Goal: Task Accomplishment & Management: Manage account settings

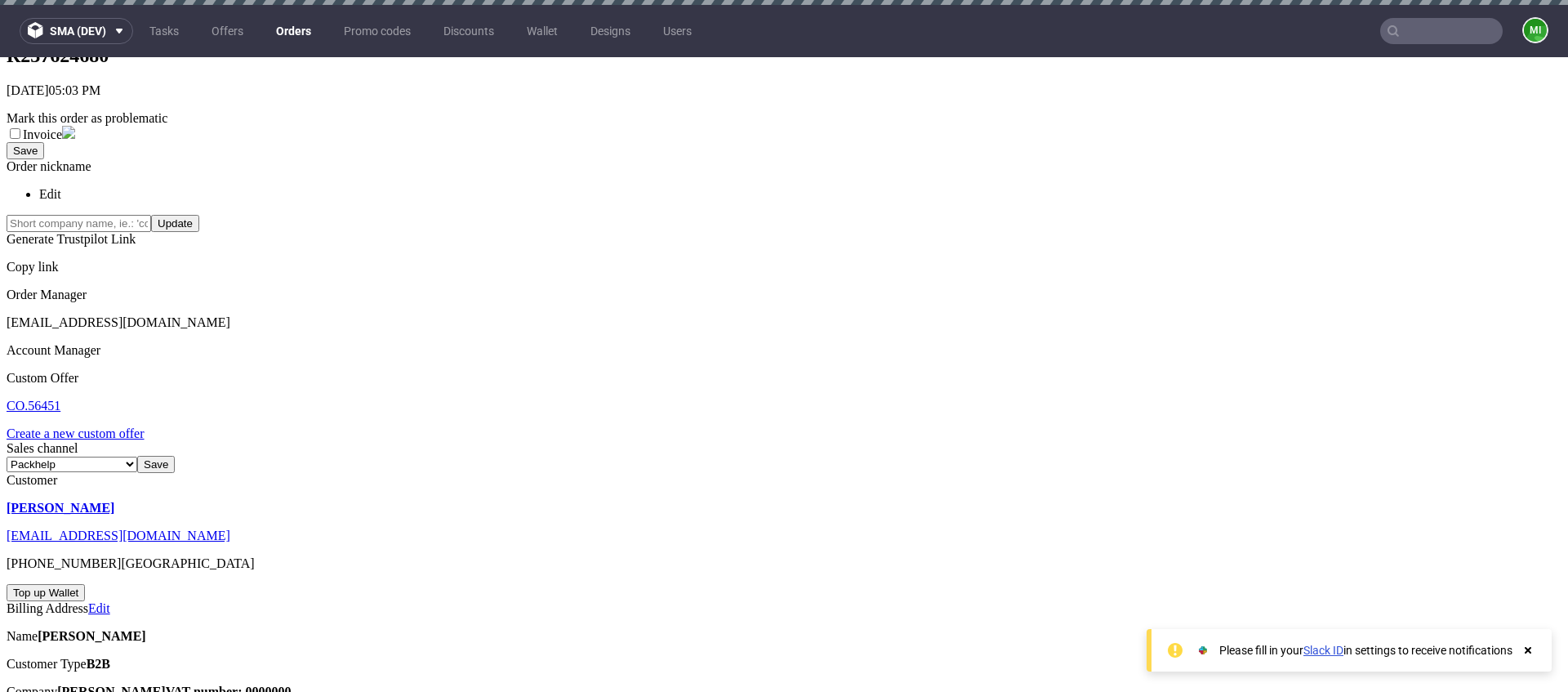
scroll to position [207, 0]
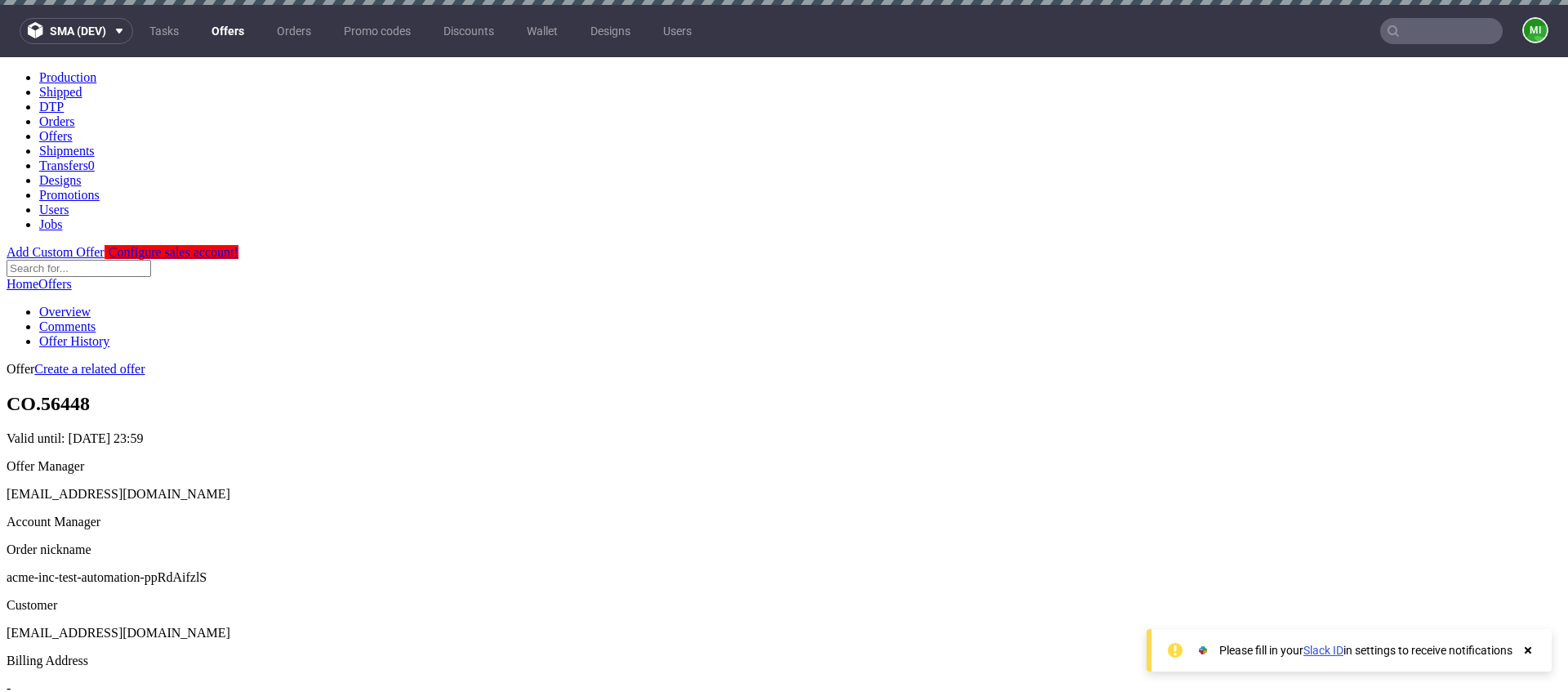
scroll to position [458, 0]
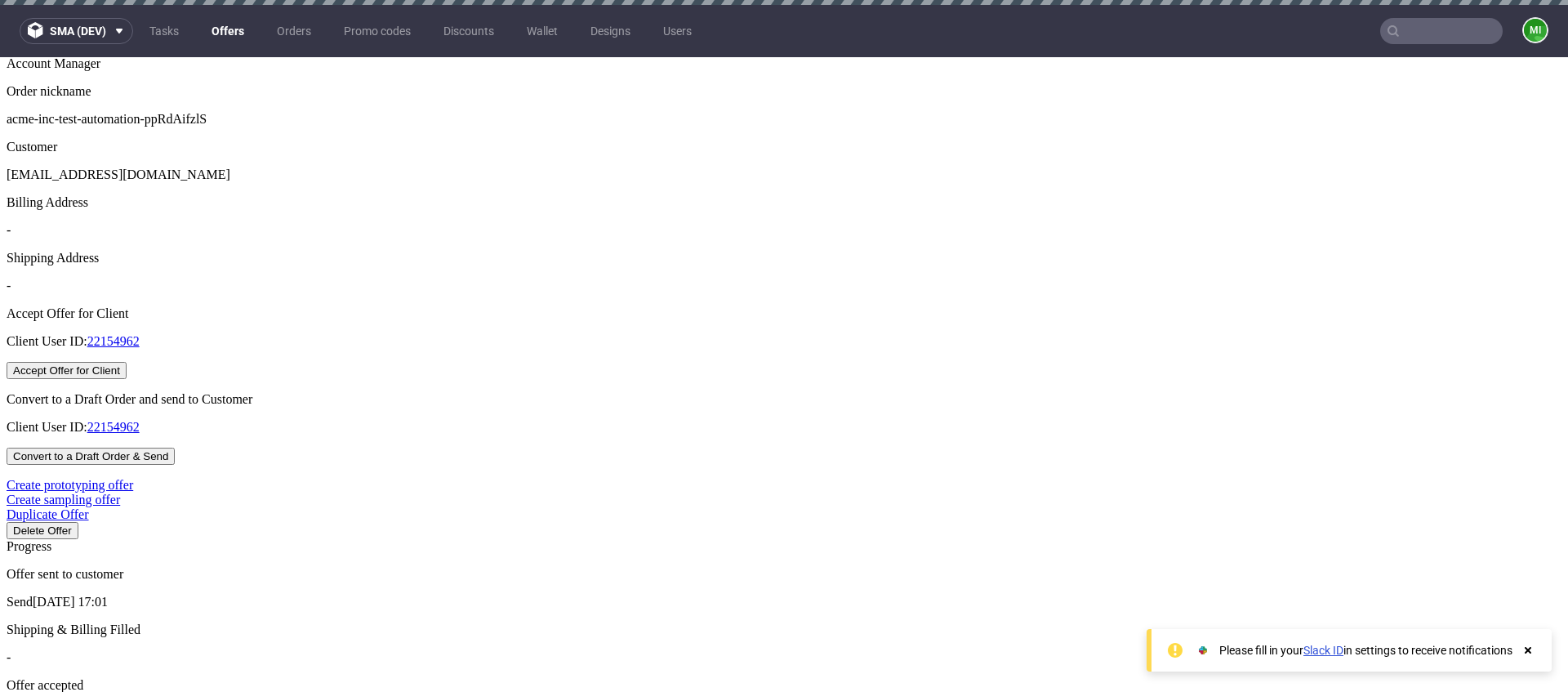
type input "1"
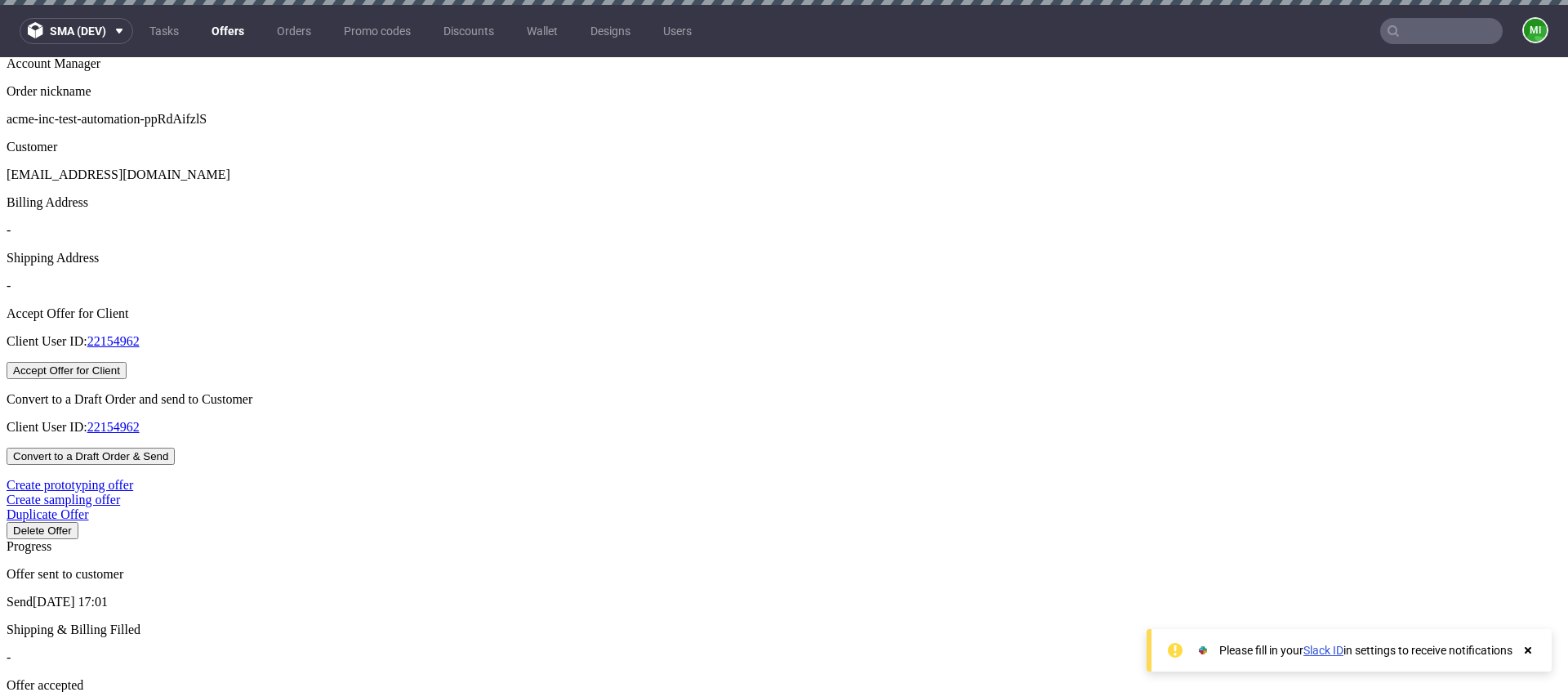
drag, startPoint x: 815, startPoint y: 471, endPoint x: 771, endPoint y: 468, distance: 44.1
click at [782, 468] on div "Period Date 0 days after order August 19 if order is placed today" at bounding box center [1566, 464] width 1568 height 87
click at [938, 421] on div at bounding box center [1566, 421] width 1568 height 0
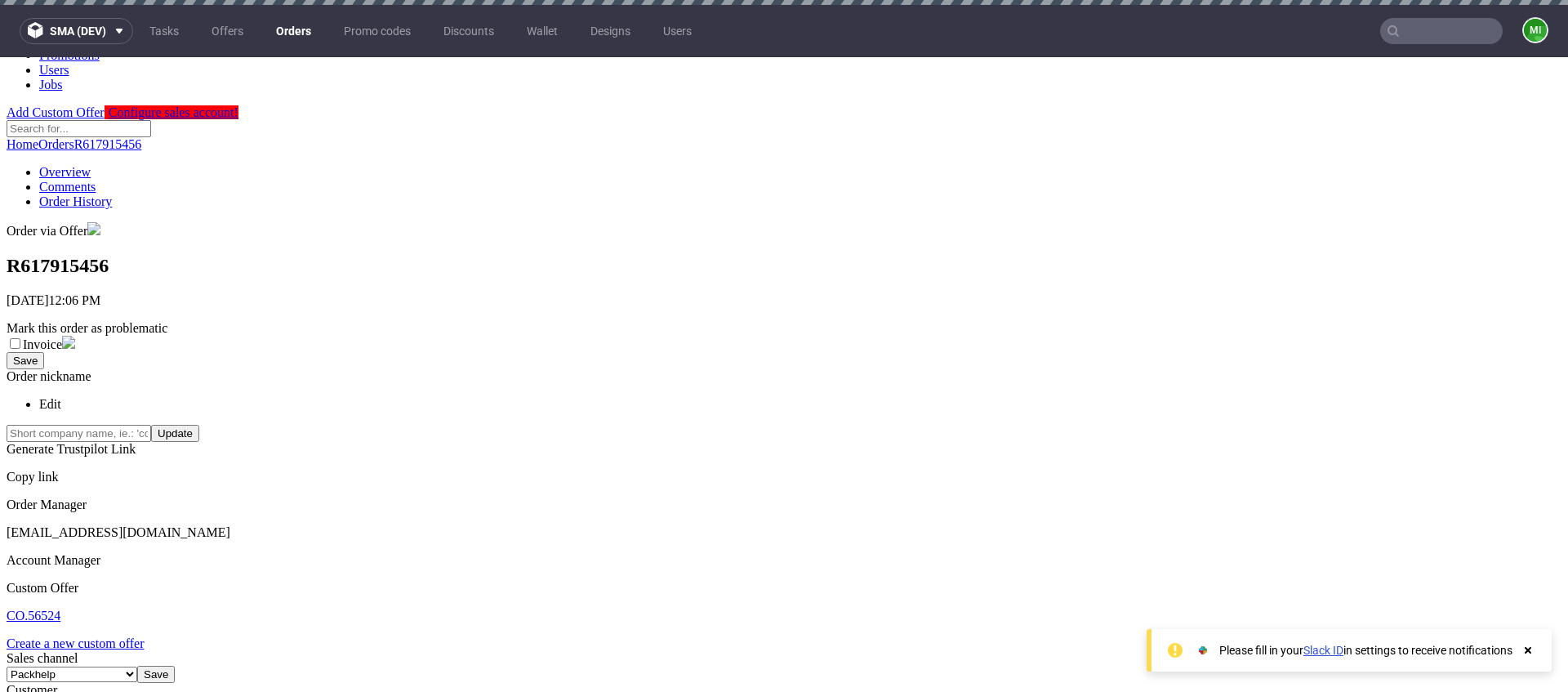
scroll to position [126, 0]
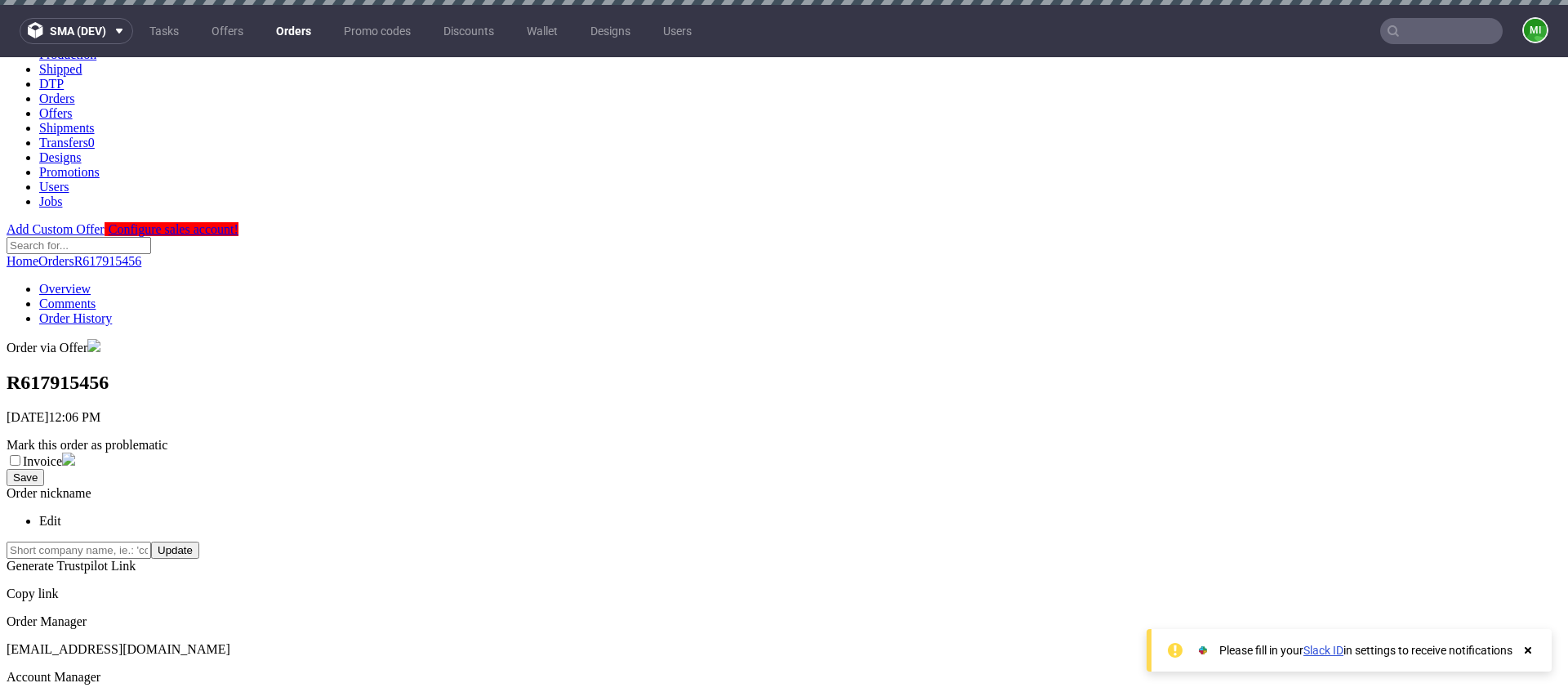
scroll to position [0, 0]
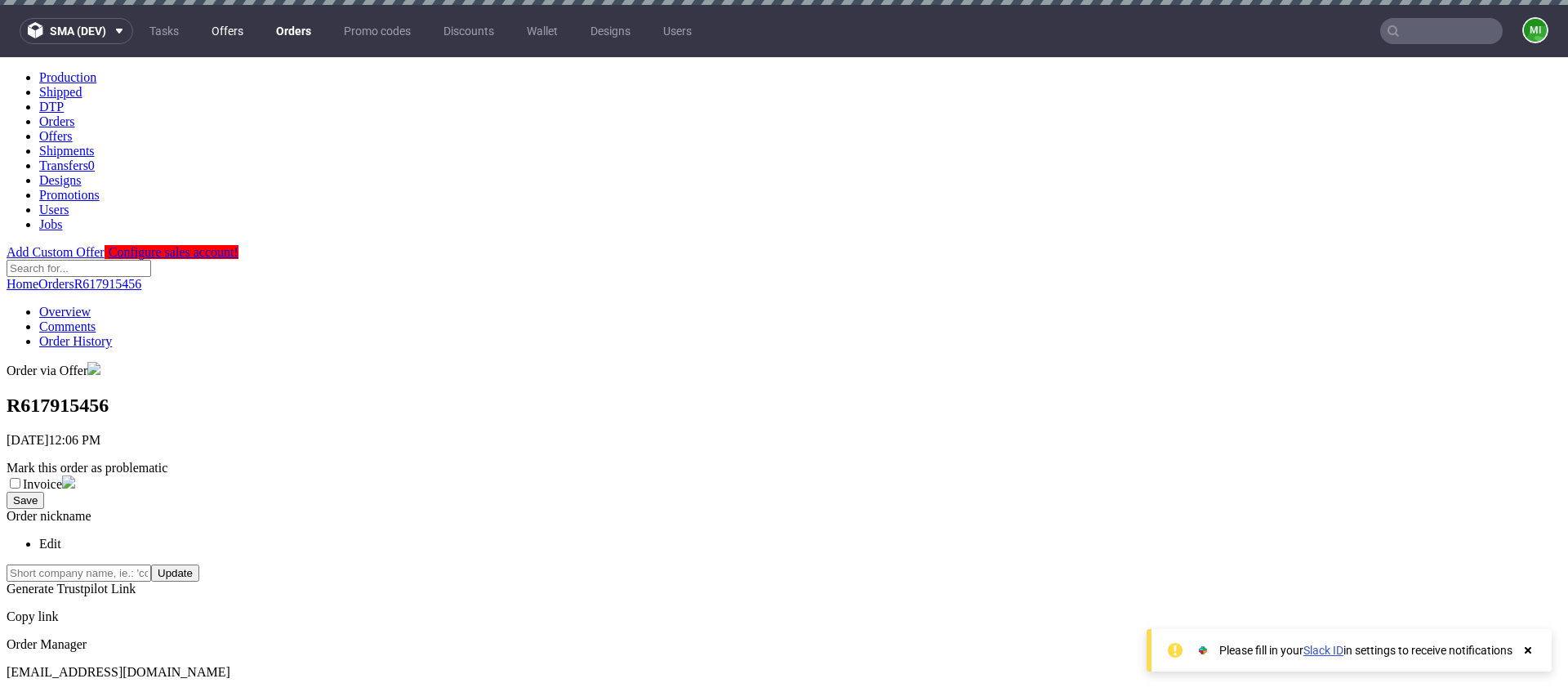
click at [235, 29] on link "Offers" at bounding box center [228, 31] width 52 height 26
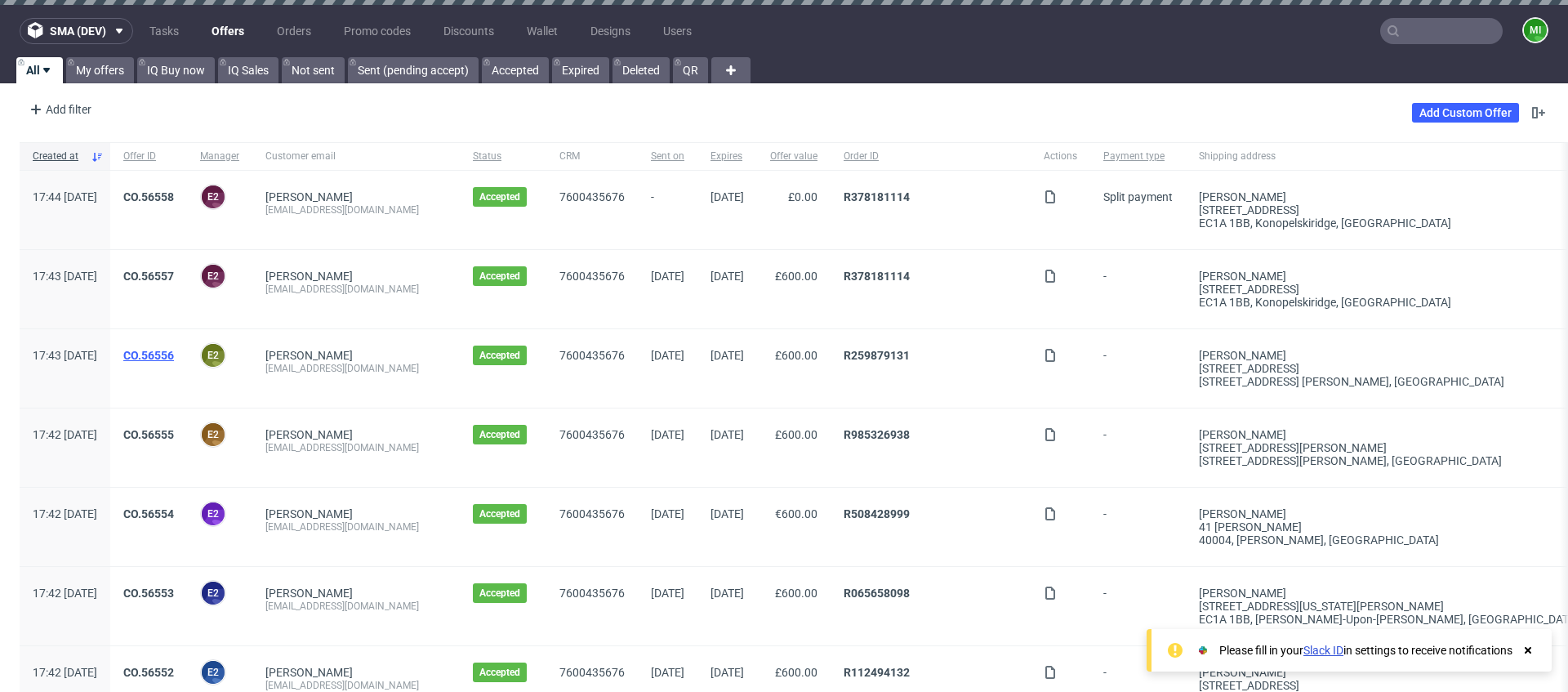
click at [174, 357] on link "CO.56556" at bounding box center [148, 354] width 51 height 13
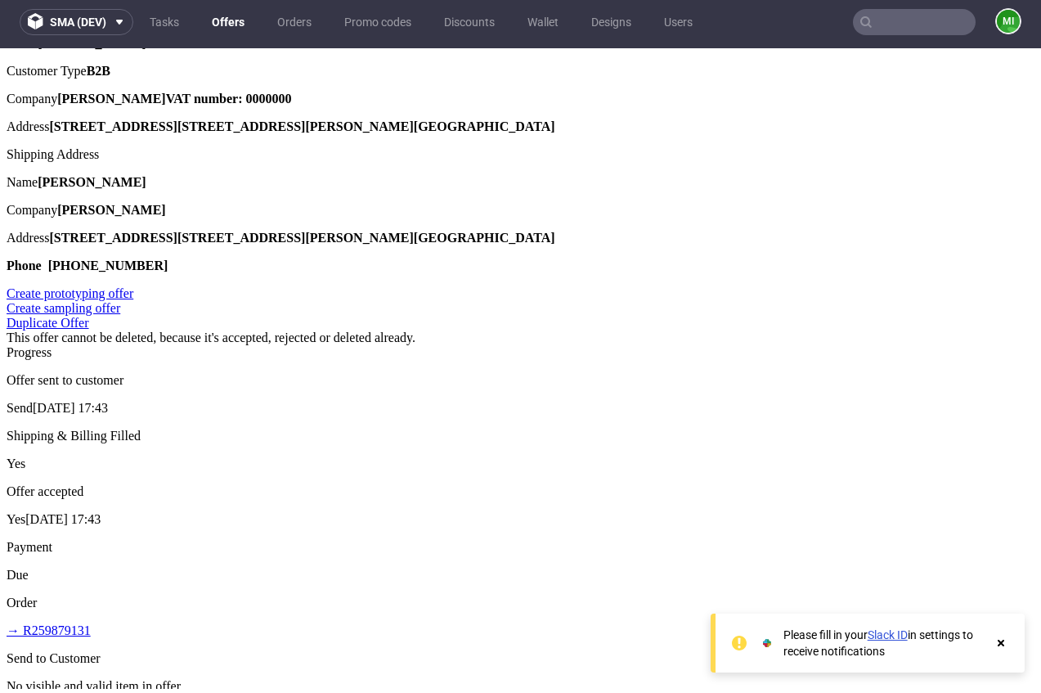
scroll to position [557, 0]
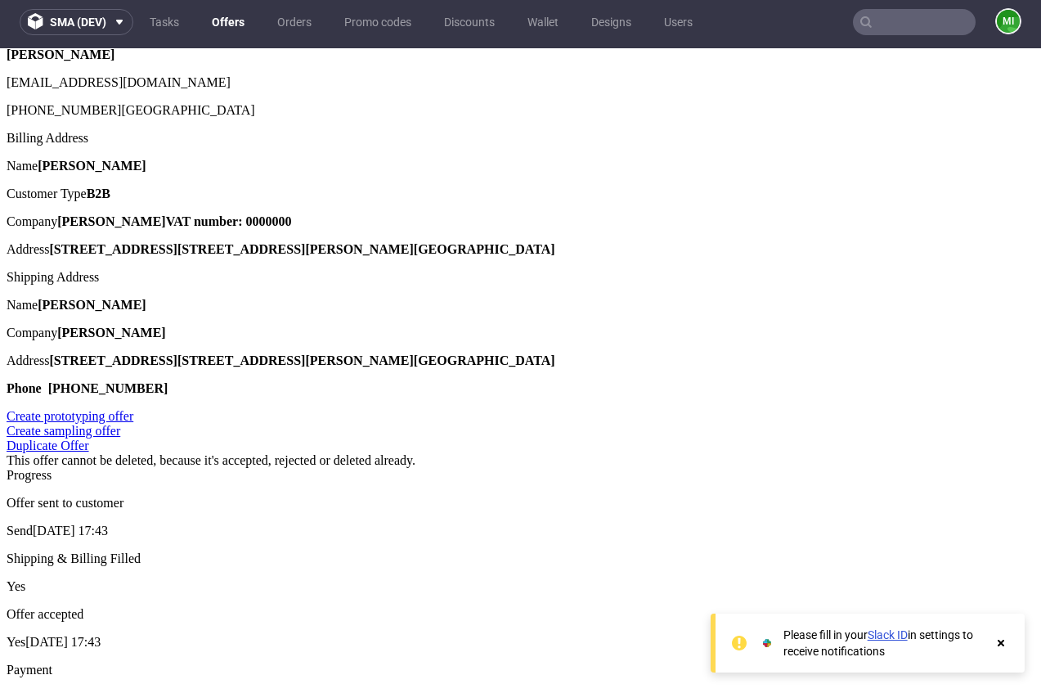
drag, startPoint x: 523, startPoint y: 338, endPoint x: 467, endPoint y: 335, distance: 56.5
type input "2"
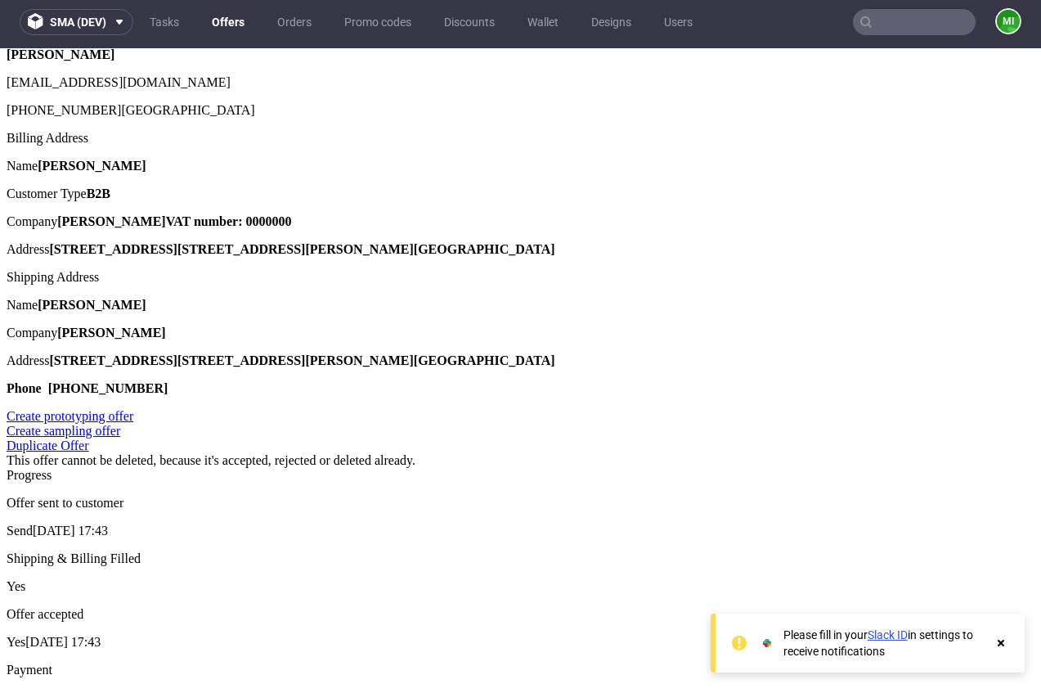
type input "2"
type input "50%"
drag, startPoint x: 413, startPoint y: 460, endPoint x: 405, endPoint y: 448, distance: 14.1
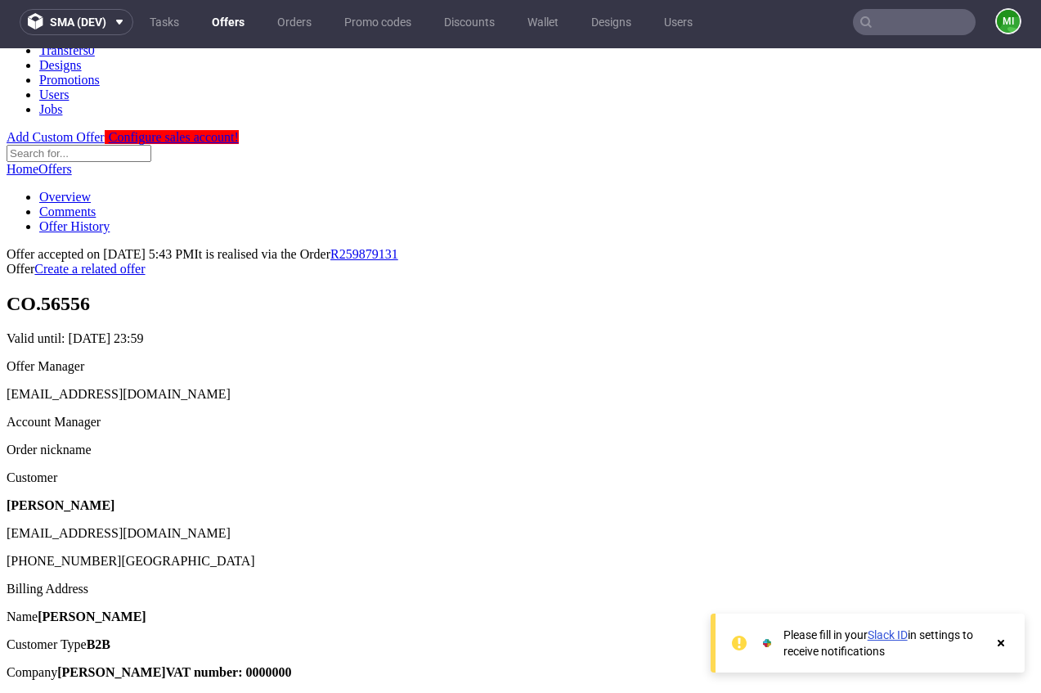
scroll to position [0, 0]
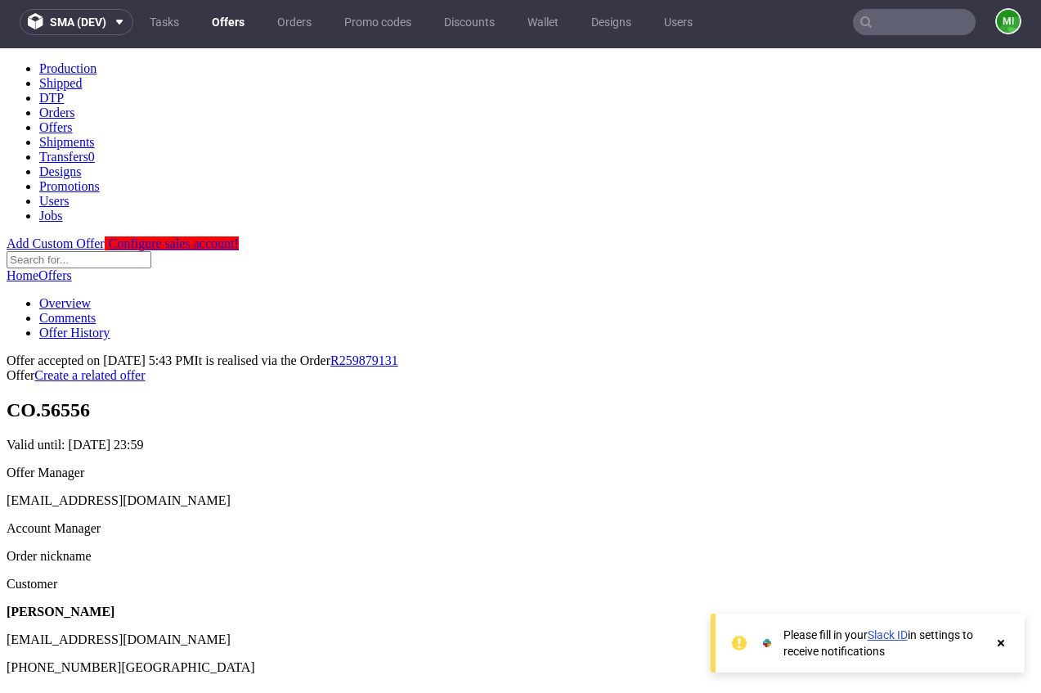
click at [228, 24] on link "Offers" at bounding box center [228, 22] width 52 height 26
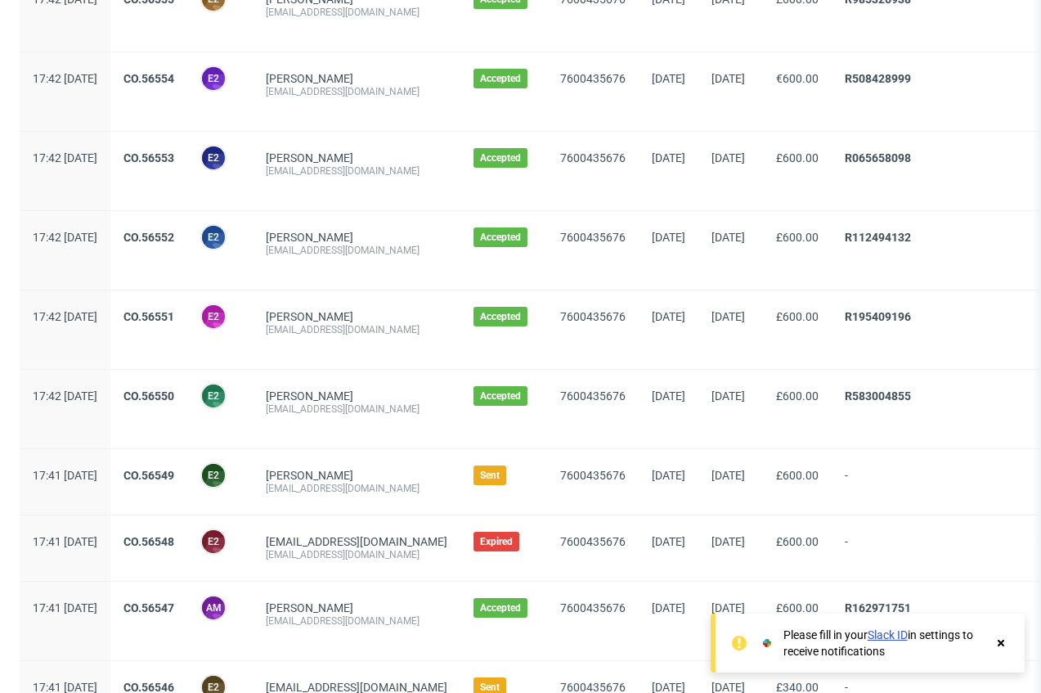
scroll to position [463, 0]
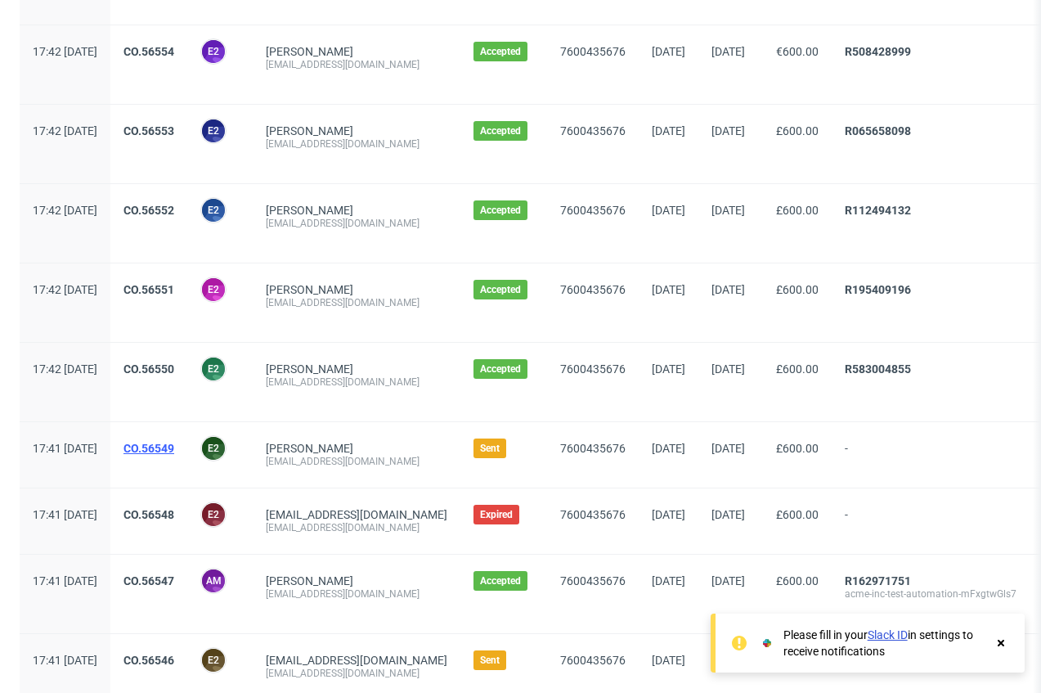
click at [174, 446] on link "CO.56549" at bounding box center [148, 448] width 51 height 13
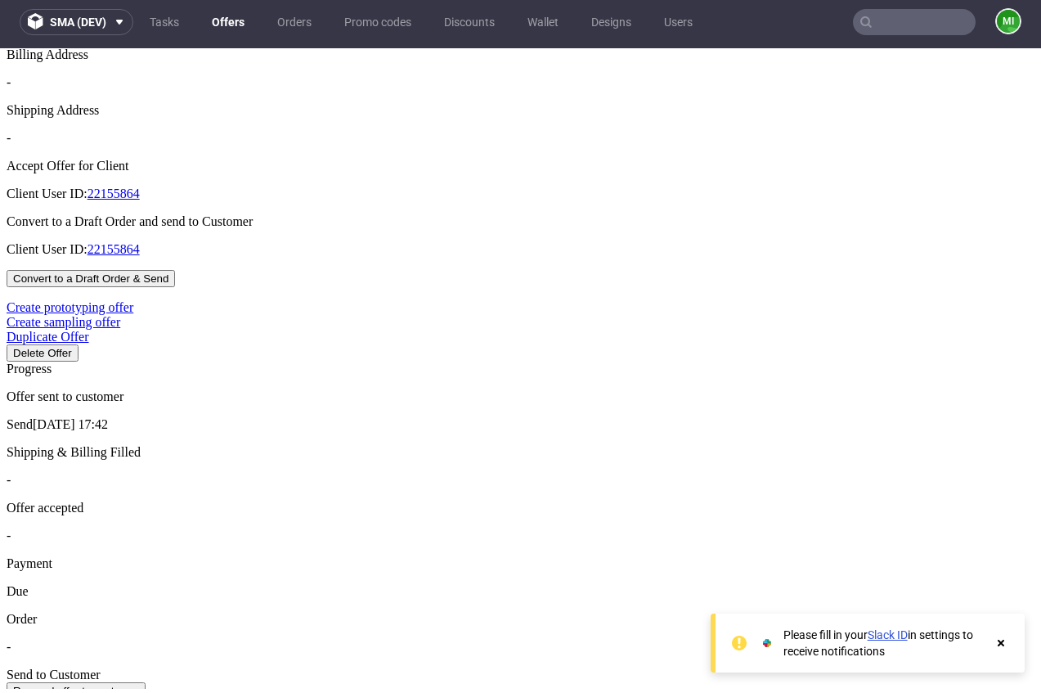
scroll to position [479, 0]
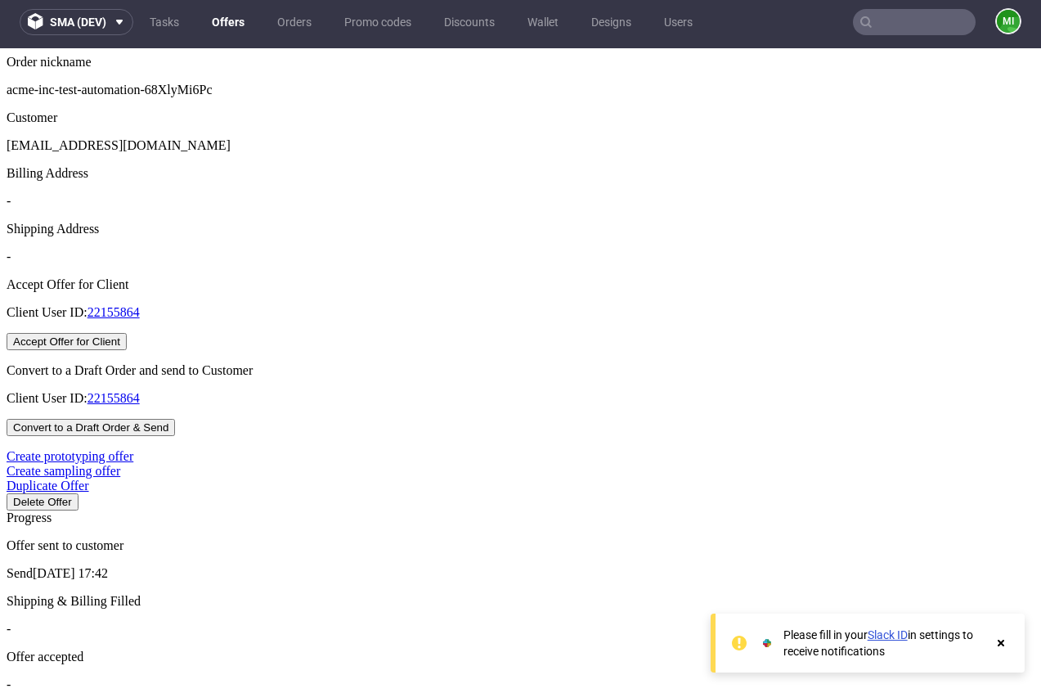
drag, startPoint x: 494, startPoint y: 325, endPoint x: 476, endPoint y: 333, distance: 19.8
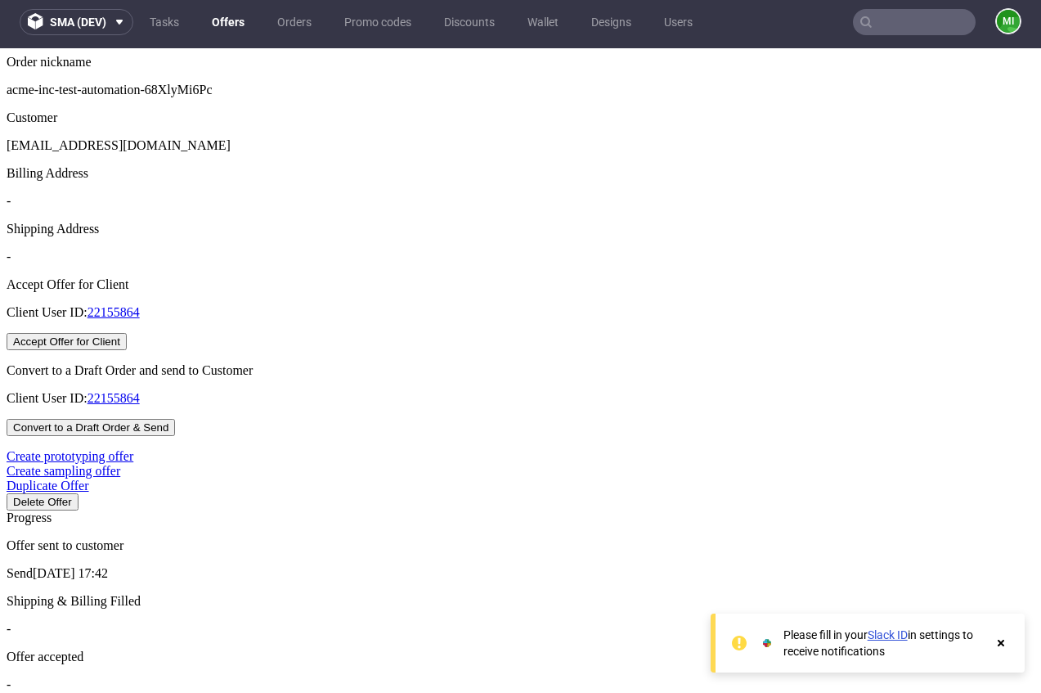
drag, startPoint x: 379, startPoint y: 289, endPoint x: 485, endPoint y: 295, distance: 106.5
drag, startPoint x: 341, startPoint y: 334, endPoint x: 444, endPoint y: 335, distance: 103.0
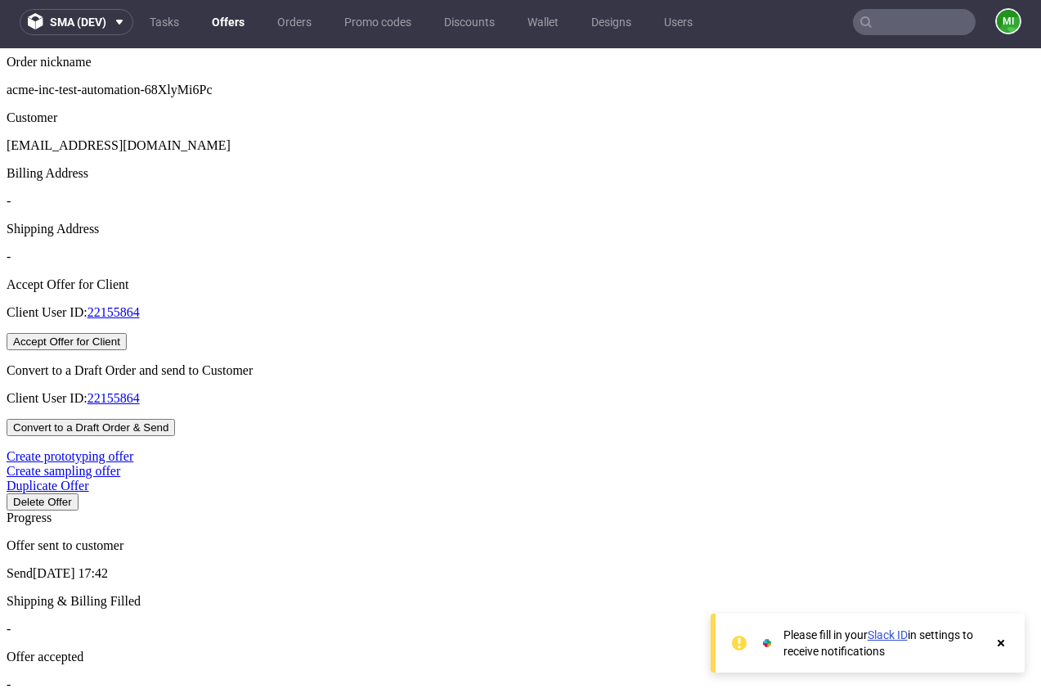
drag, startPoint x: 444, startPoint y: 335, endPoint x: 433, endPoint y: 306, distance: 31.3
drag, startPoint x: 429, startPoint y: 279, endPoint x: 335, endPoint y: 285, distance: 94.2
drag, startPoint x: 416, startPoint y: 290, endPoint x: 469, endPoint y: 289, distance: 52.3
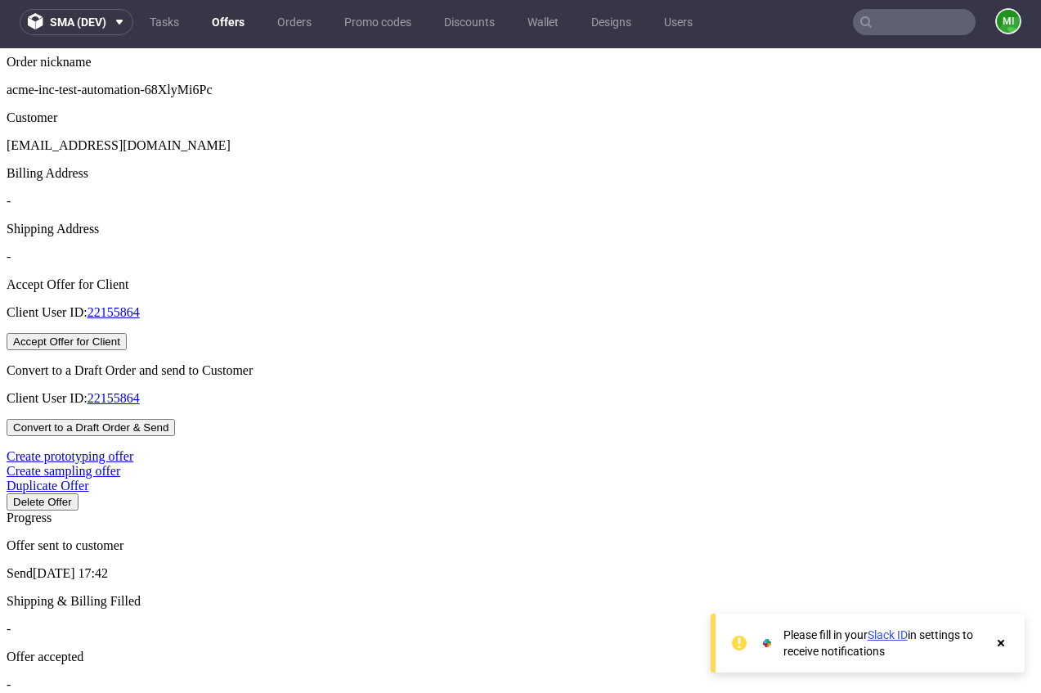
drag, startPoint x: 464, startPoint y: 289, endPoint x: 324, endPoint y: 285, distance: 140.7
copy div "Payment Schedule"
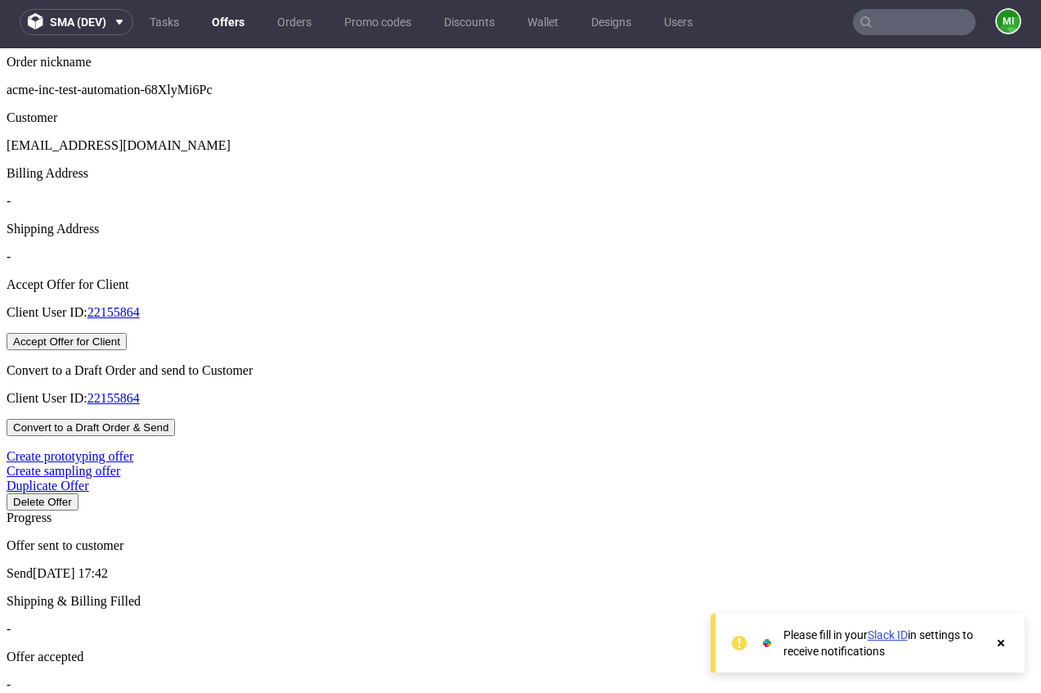
drag, startPoint x: 367, startPoint y: 376, endPoint x: 556, endPoint y: 376, distance: 188.9
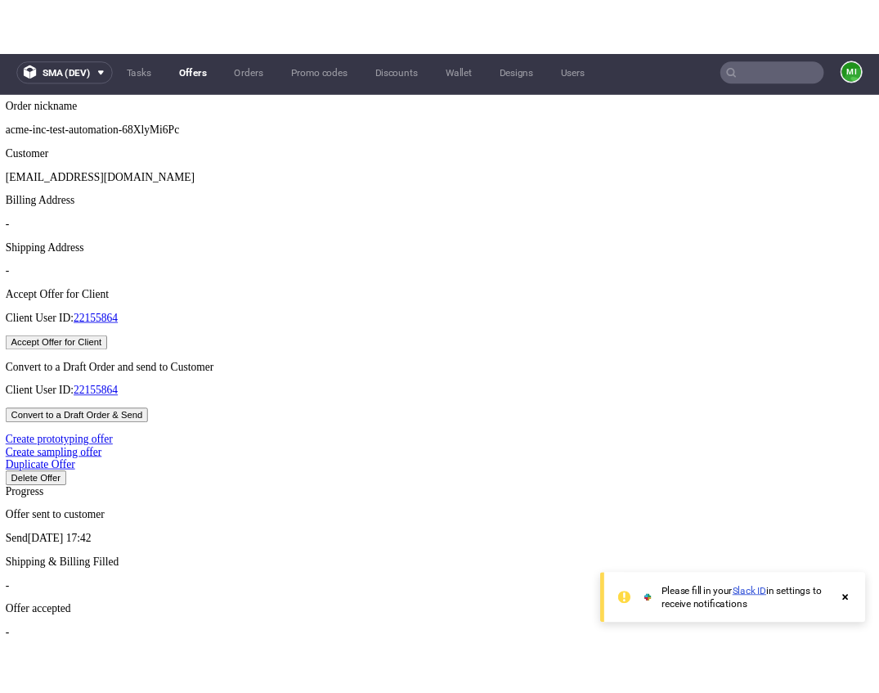
scroll to position [0, 0]
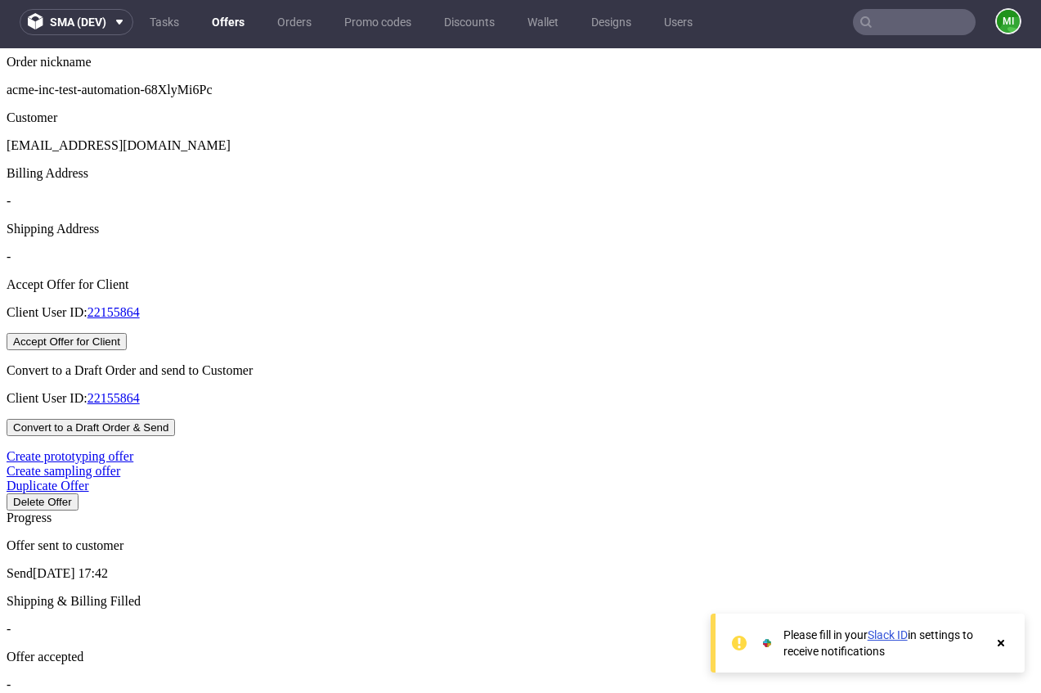
drag, startPoint x: 335, startPoint y: 289, endPoint x: 454, endPoint y: 291, distance: 118.6
drag, startPoint x: 455, startPoint y: 291, endPoint x: 433, endPoint y: 293, distance: 23.0
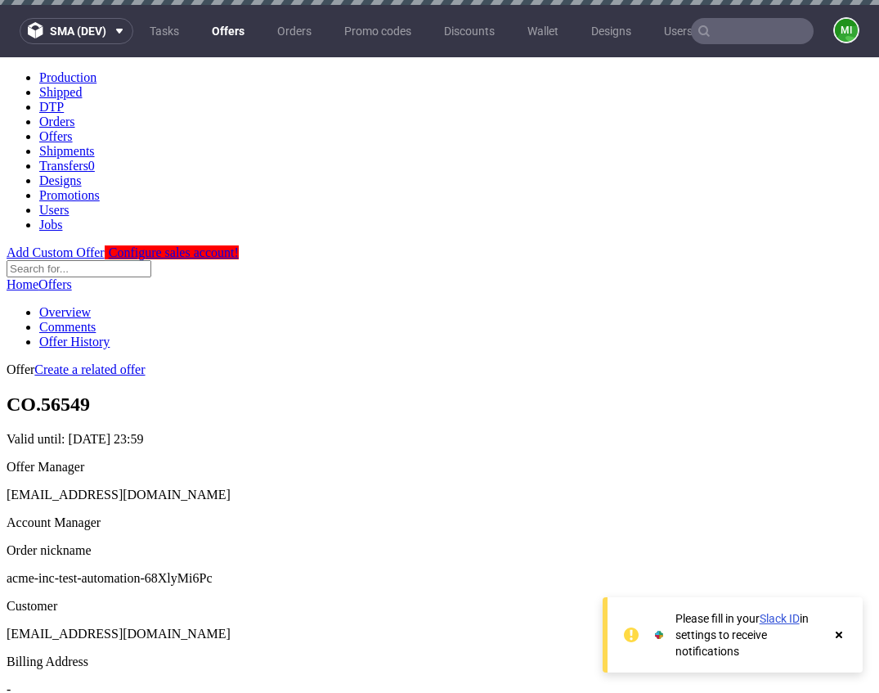
click at [839, 634] on use at bounding box center [839, 634] width 7 height 7
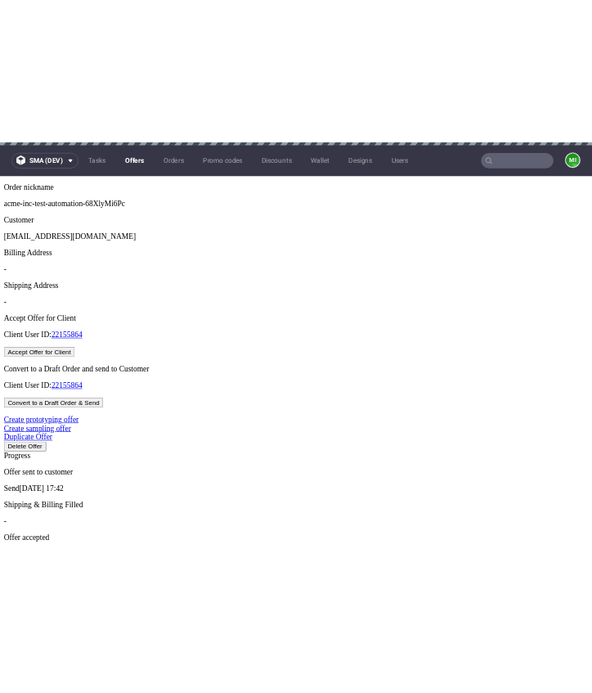
scroll to position [501, 0]
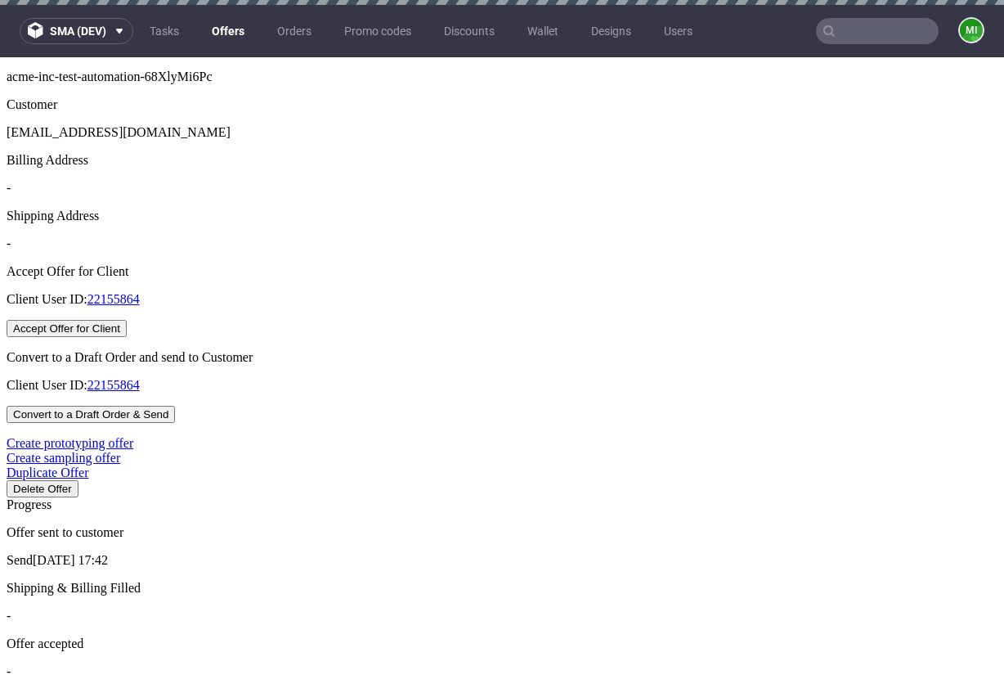
drag, startPoint x: 739, startPoint y: 464, endPoint x: 894, endPoint y: 469, distance: 154.6
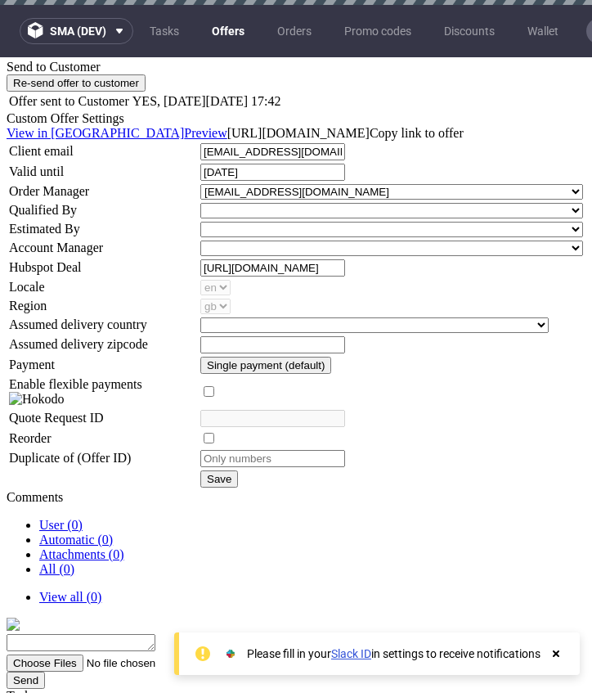
scroll to position [1092, 0]
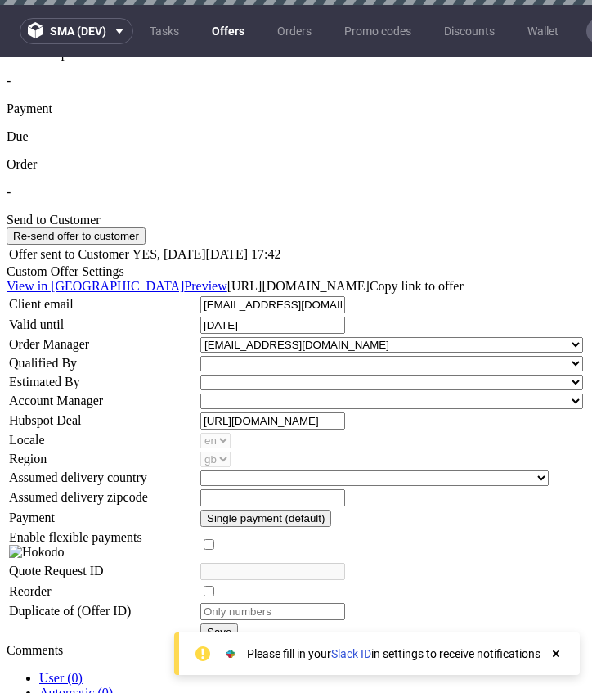
click at [331, 509] on button "Single payment (default)" at bounding box center [265, 517] width 131 height 17
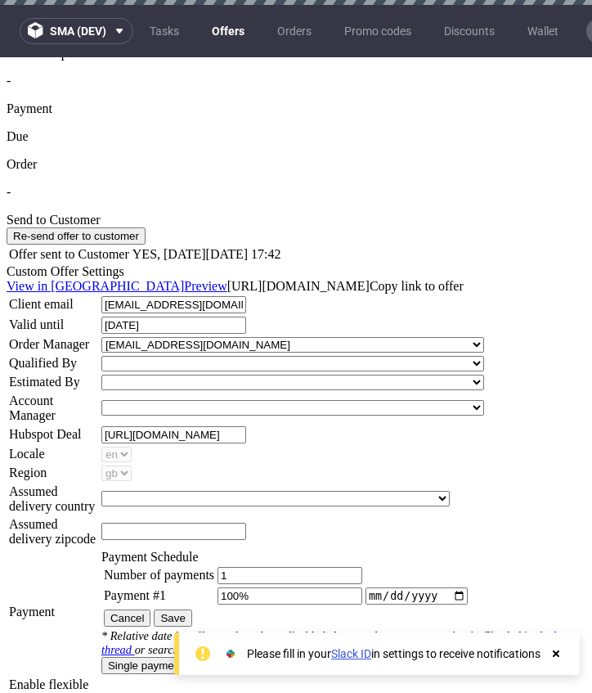
click at [327, 629] on div "* Relative date installments have been disabled. Apparently no one was using it…" at bounding box center [342, 643] width 482 height 28
drag, startPoint x: 208, startPoint y: 464, endPoint x: 323, endPoint y: 464, distance: 115.3
click at [321, 629] on div "* Relative date installments have been disabled. Apparently no one was using it…" at bounding box center [342, 643] width 482 height 28
click at [334, 629] on div "* Relative date installments have been disabled. Apparently no one was using it…" at bounding box center [342, 643] width 482 height 28
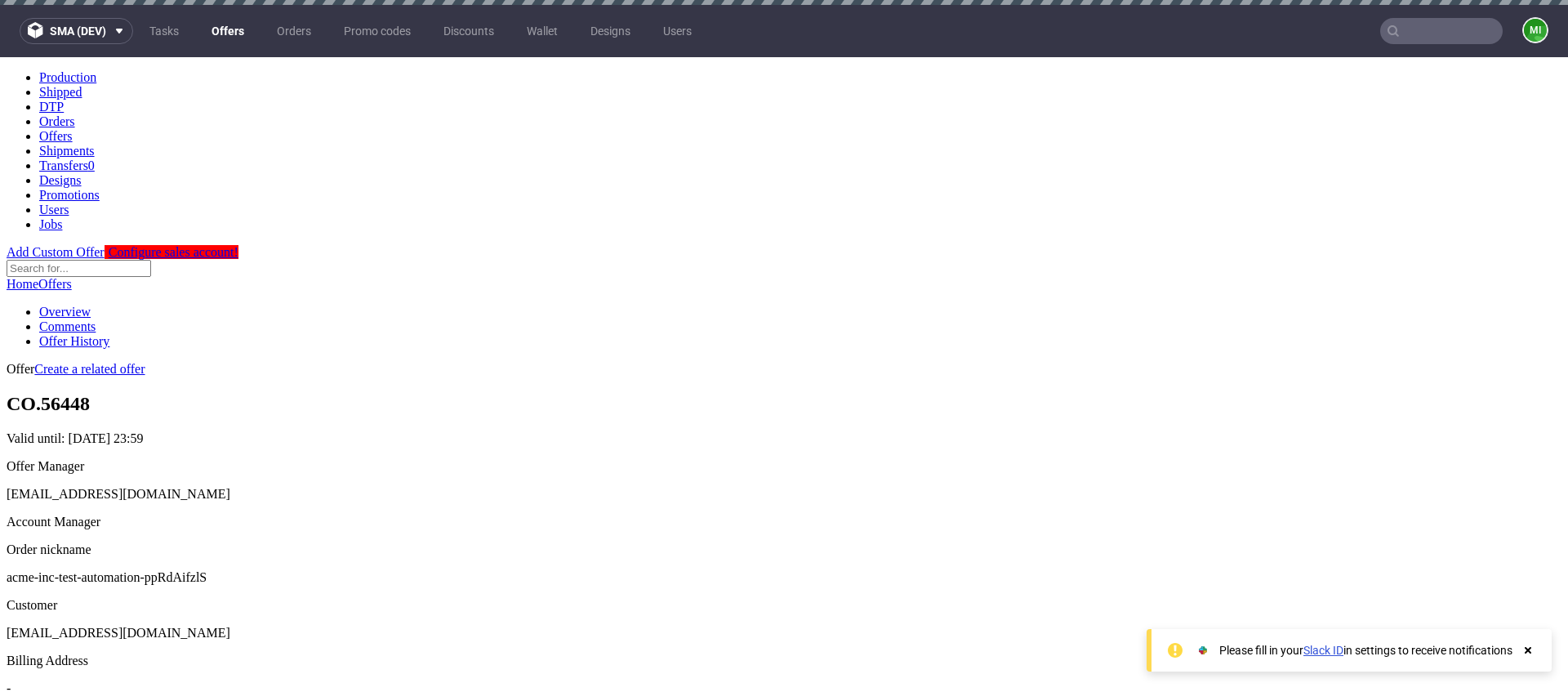
scroll to position [458, 0]
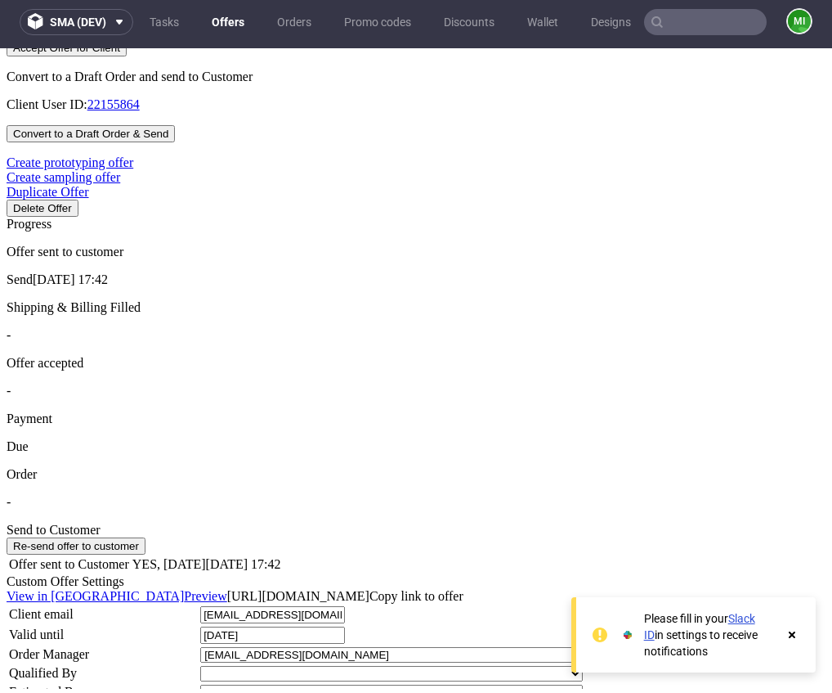
scroll to position [885, 0]
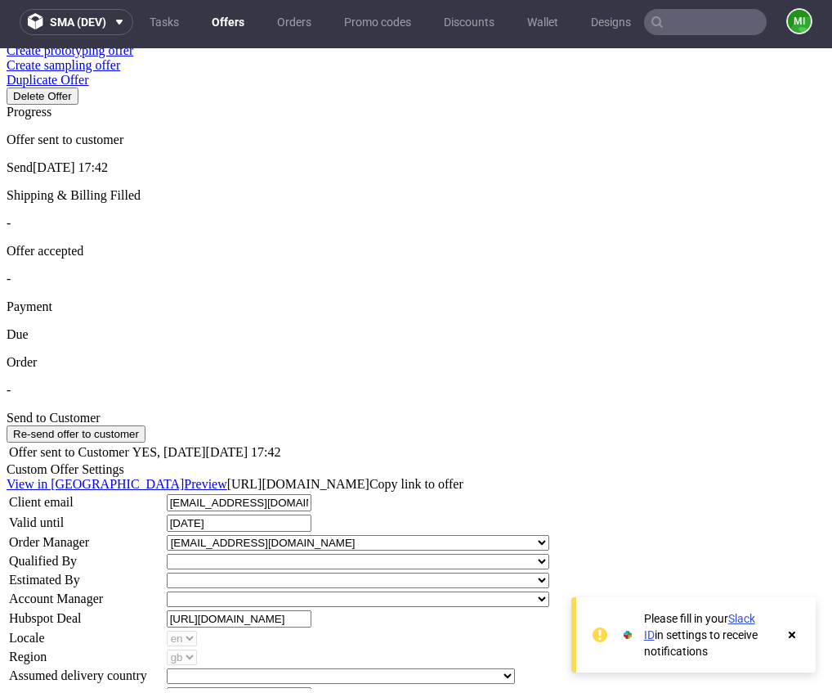
drag, startPoint x: 401, startPoint y: 319, endPoint x: 380, endPoint y: 319, distance: 21.3
type input "2"
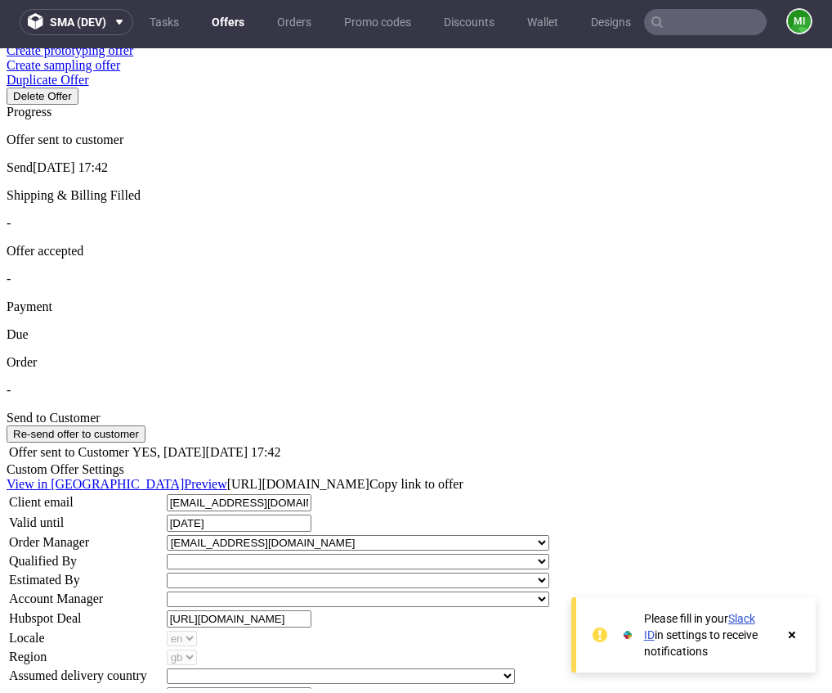
type input "50%"
type input "2025-07-31"
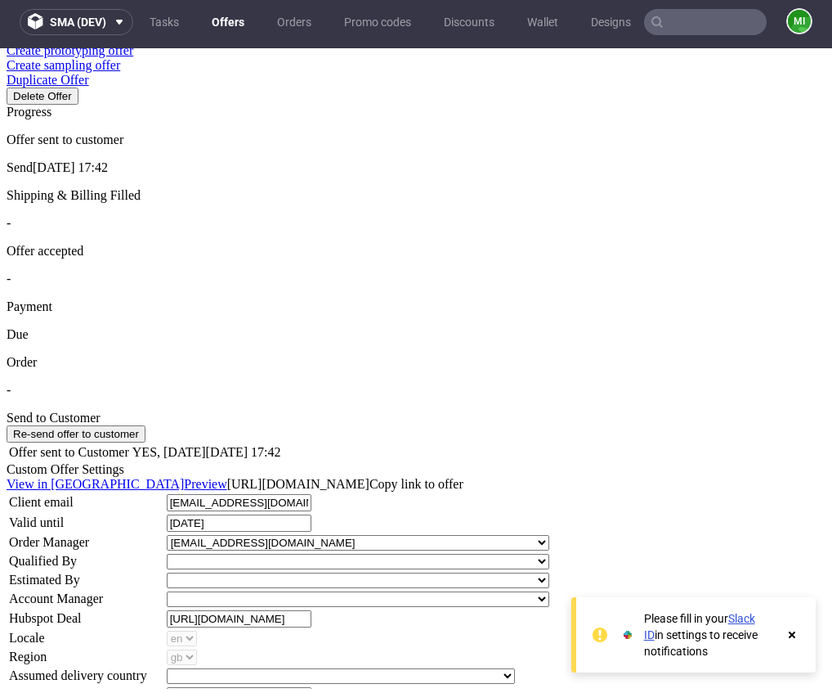
type input "2025-08-20"
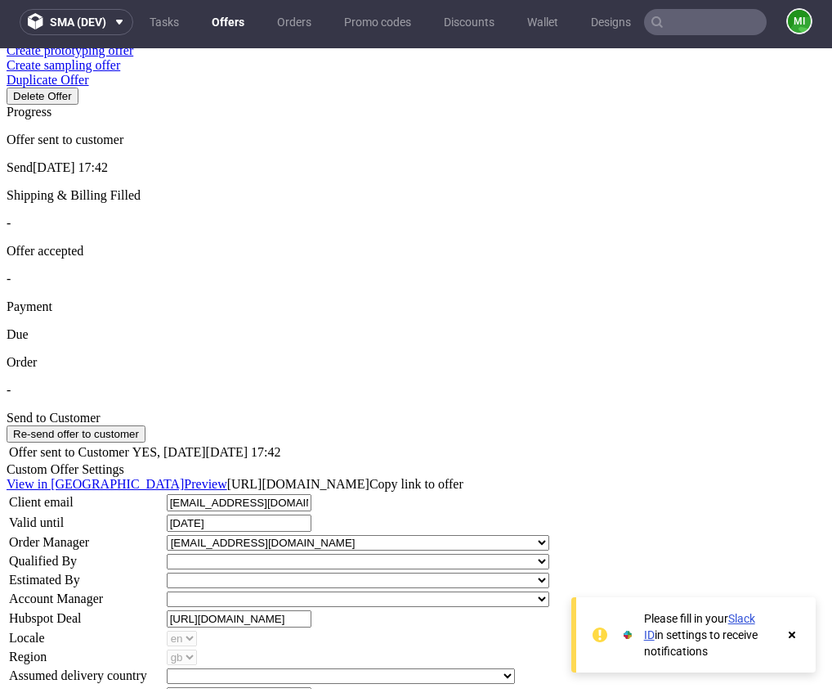
type input "[DATE]"
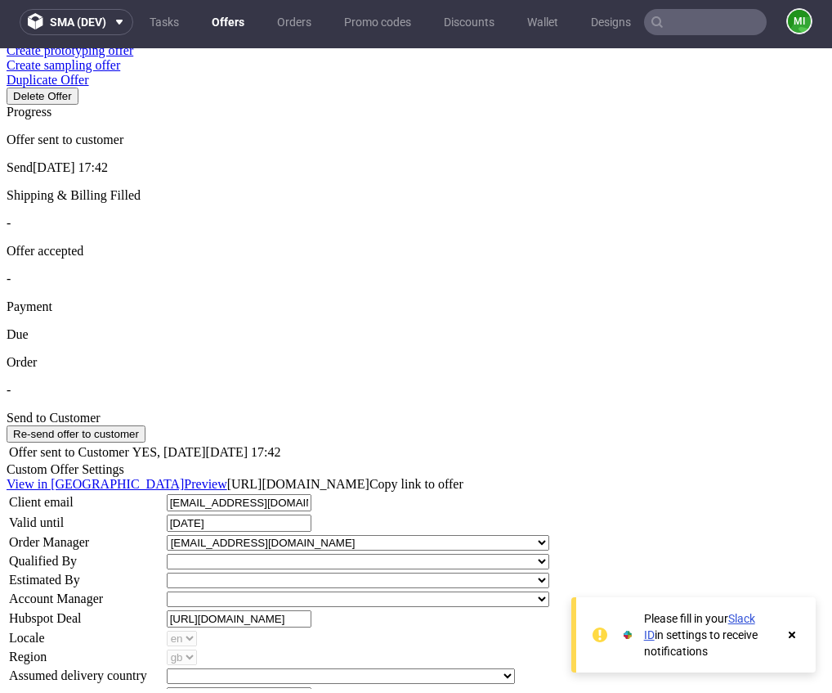
type input "2025-08-29"
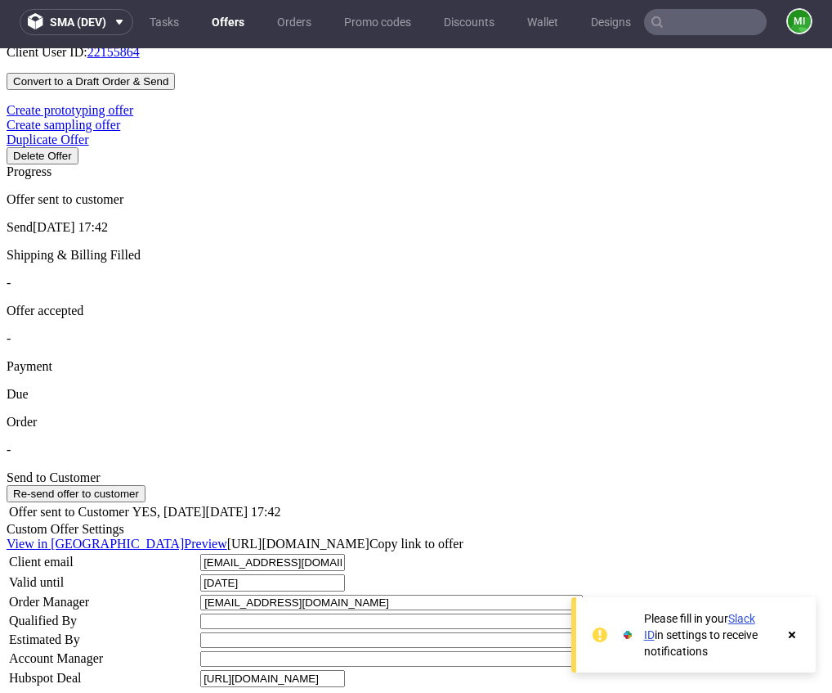
scroll to position [791, 0]
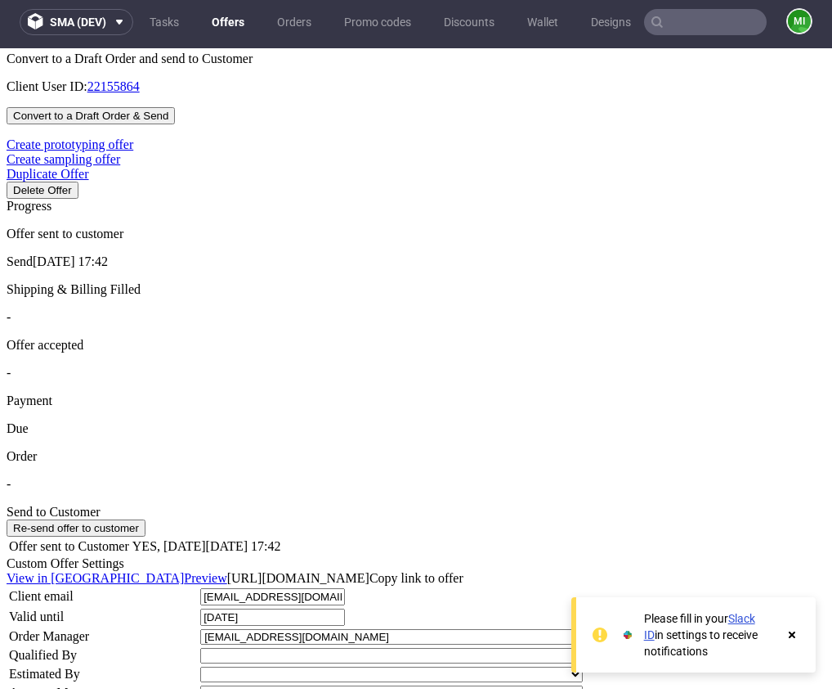
drag, startPoint x: 403, startPoint y: 316, endPoint x: 341, endPoint y: 314, distance: 62.2
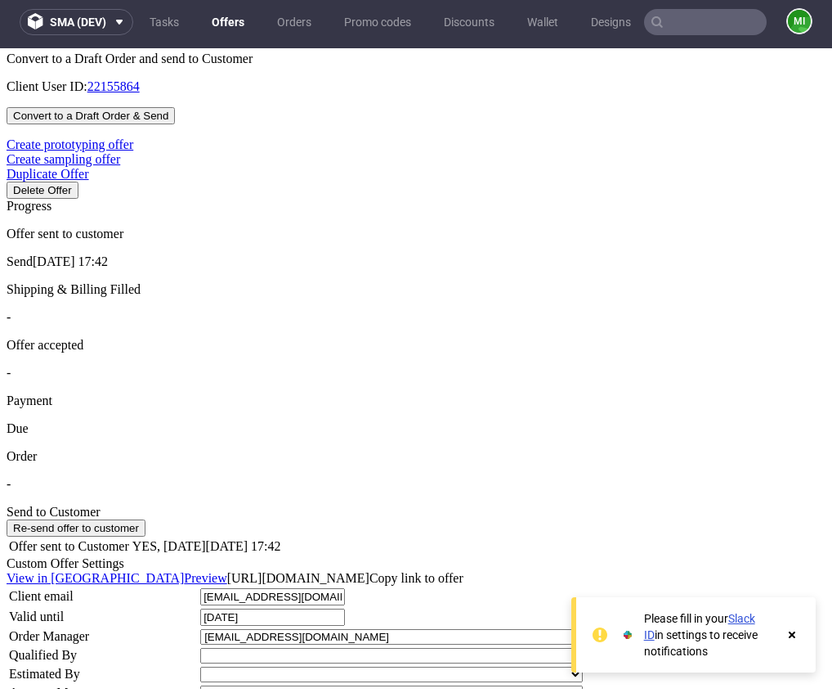
type input "2025-08-20"
type input "2025-08-23"
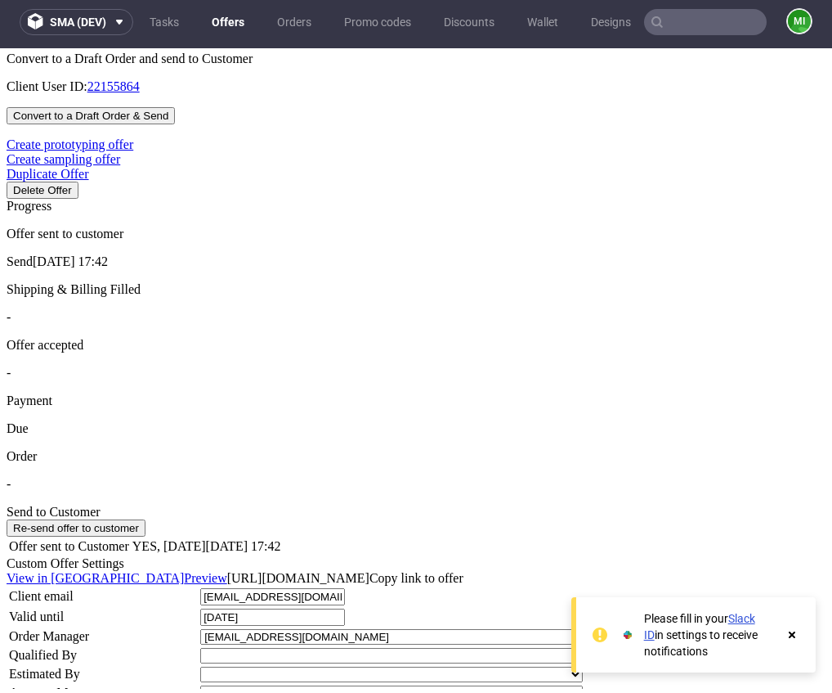
drag, startPoint x: 221, startPoint y: 281, endPoint x: 332, endPoint y: 275, distance: 111.4
drag, startPoint x: 343, startPoint y: 322, endPoint x: 218, endPoint y: 326, distance: 125.2
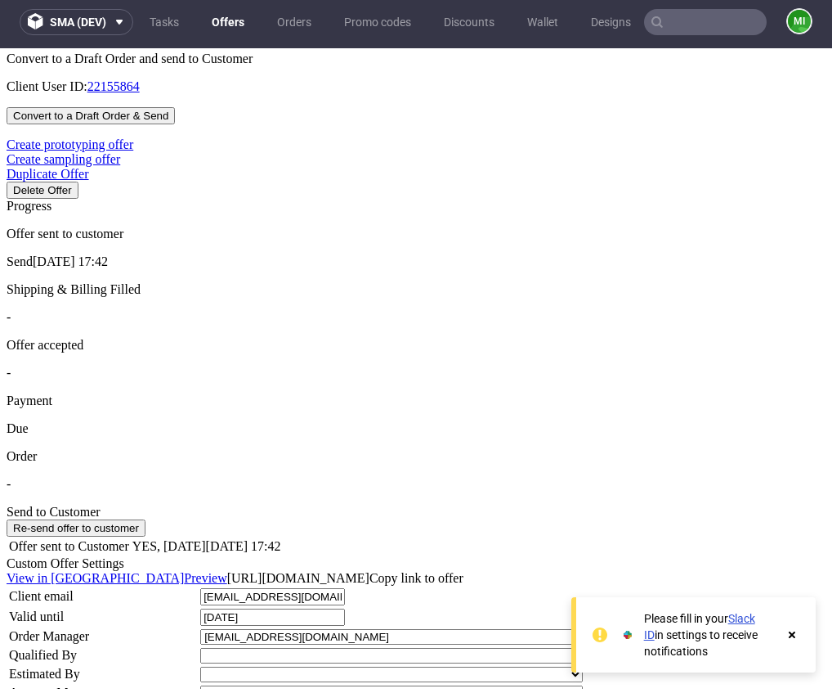
copy td "Number of payments"
type input "[DATE]"
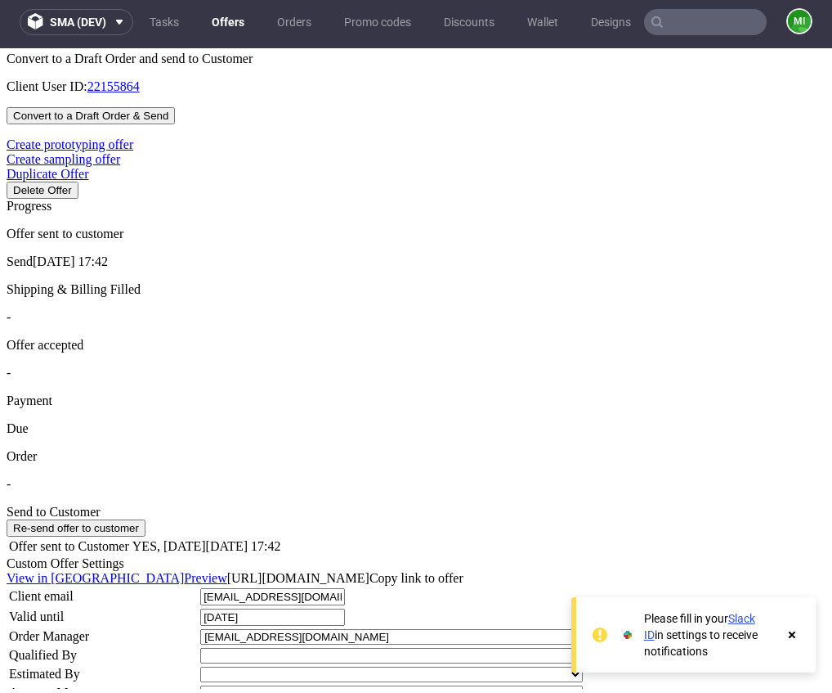
type input "[DATE]"
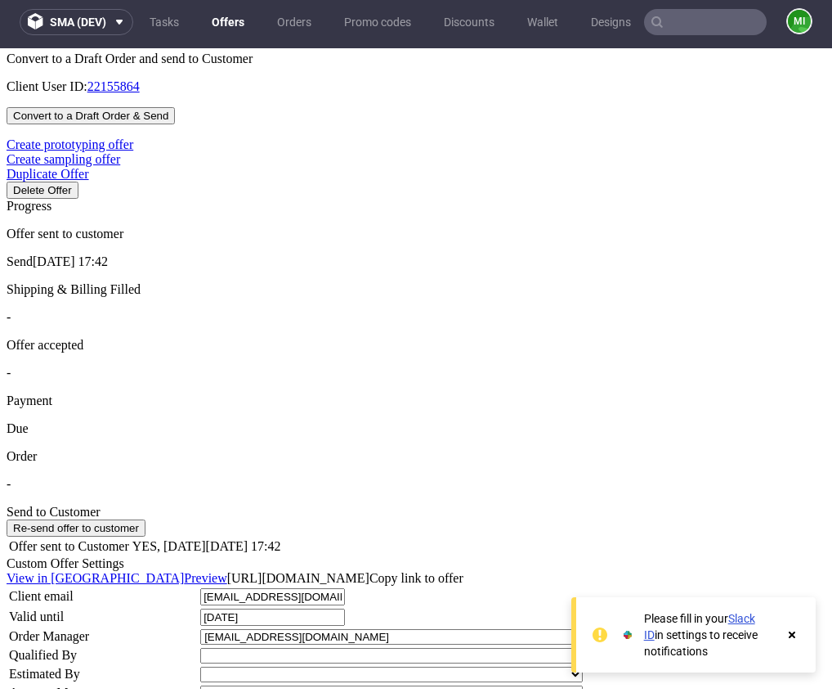
type input "[DATE]"
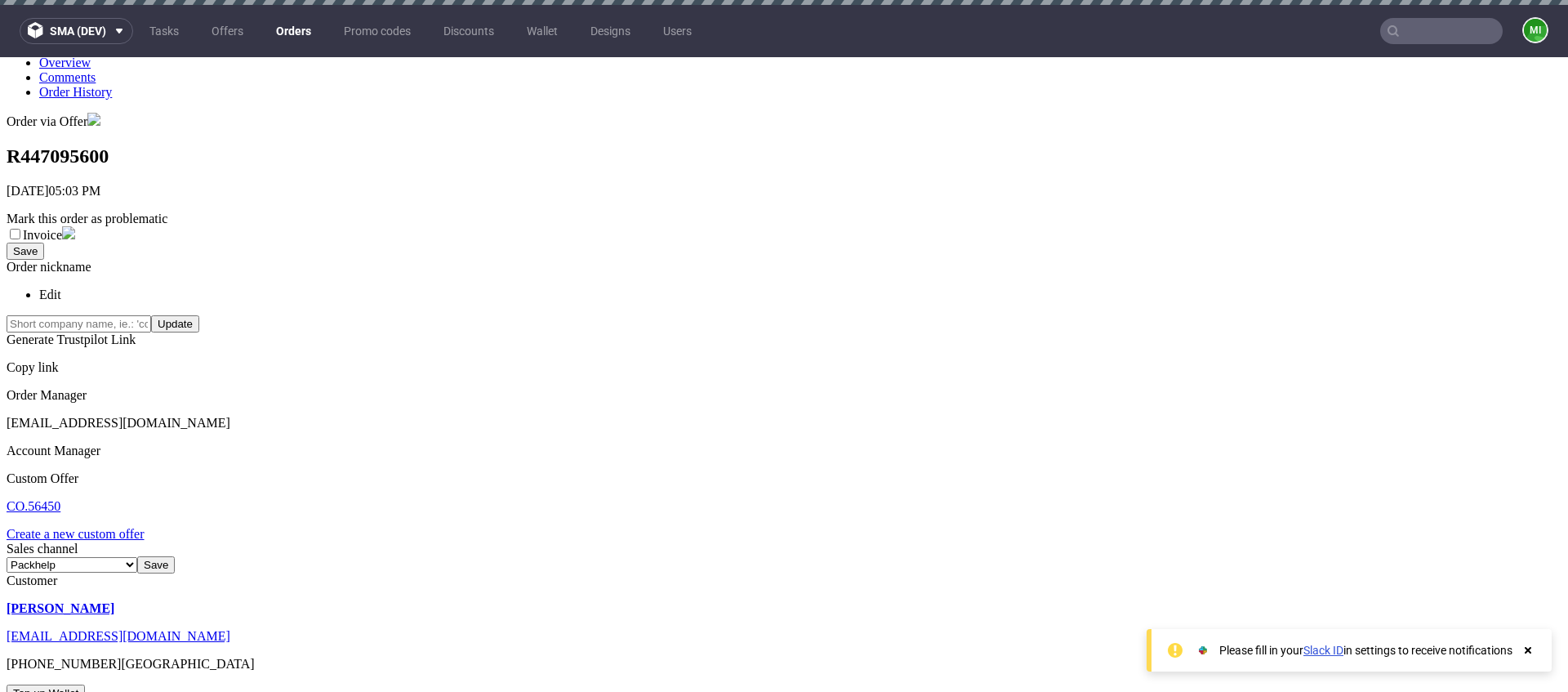
scroll to position [226, 0]
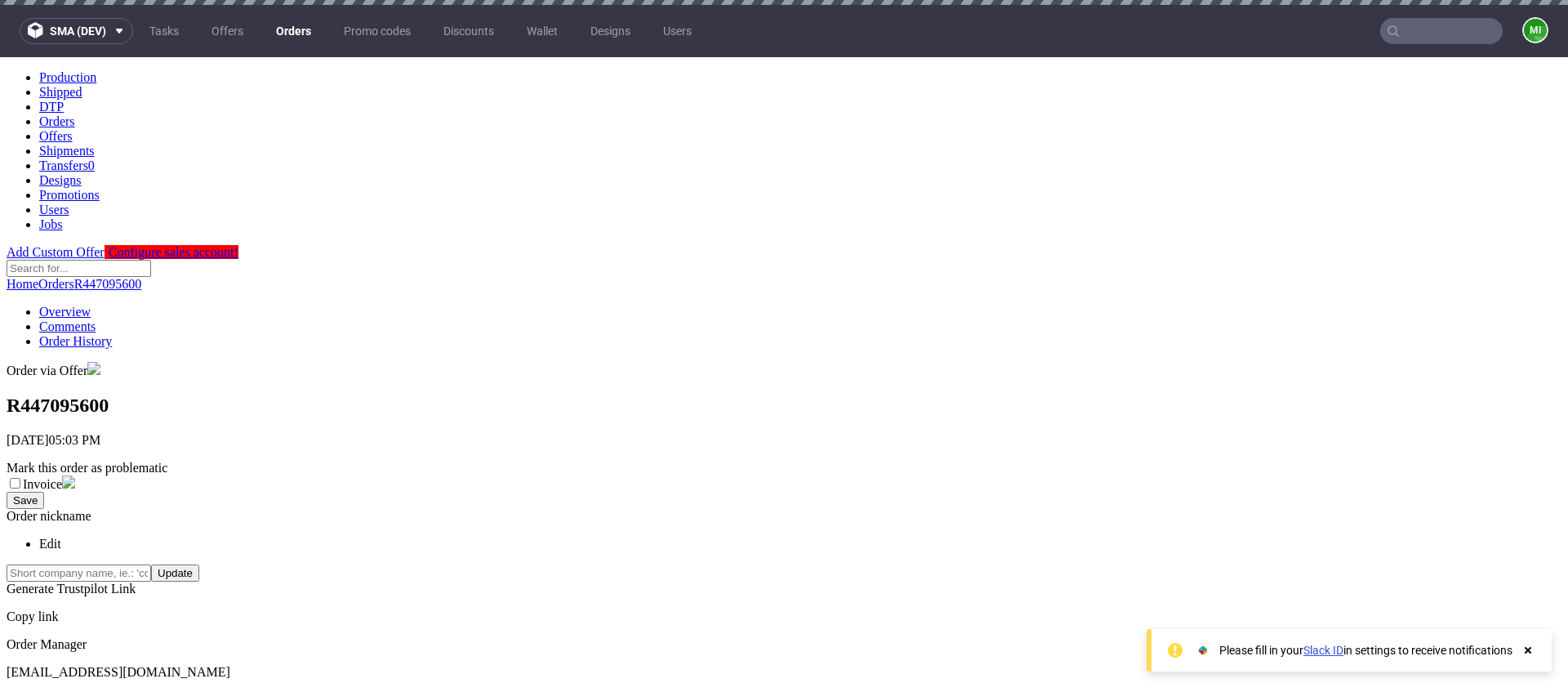
click at [292, 28] on link "Orders" at bounding box center [294, 31] width 55 height 26
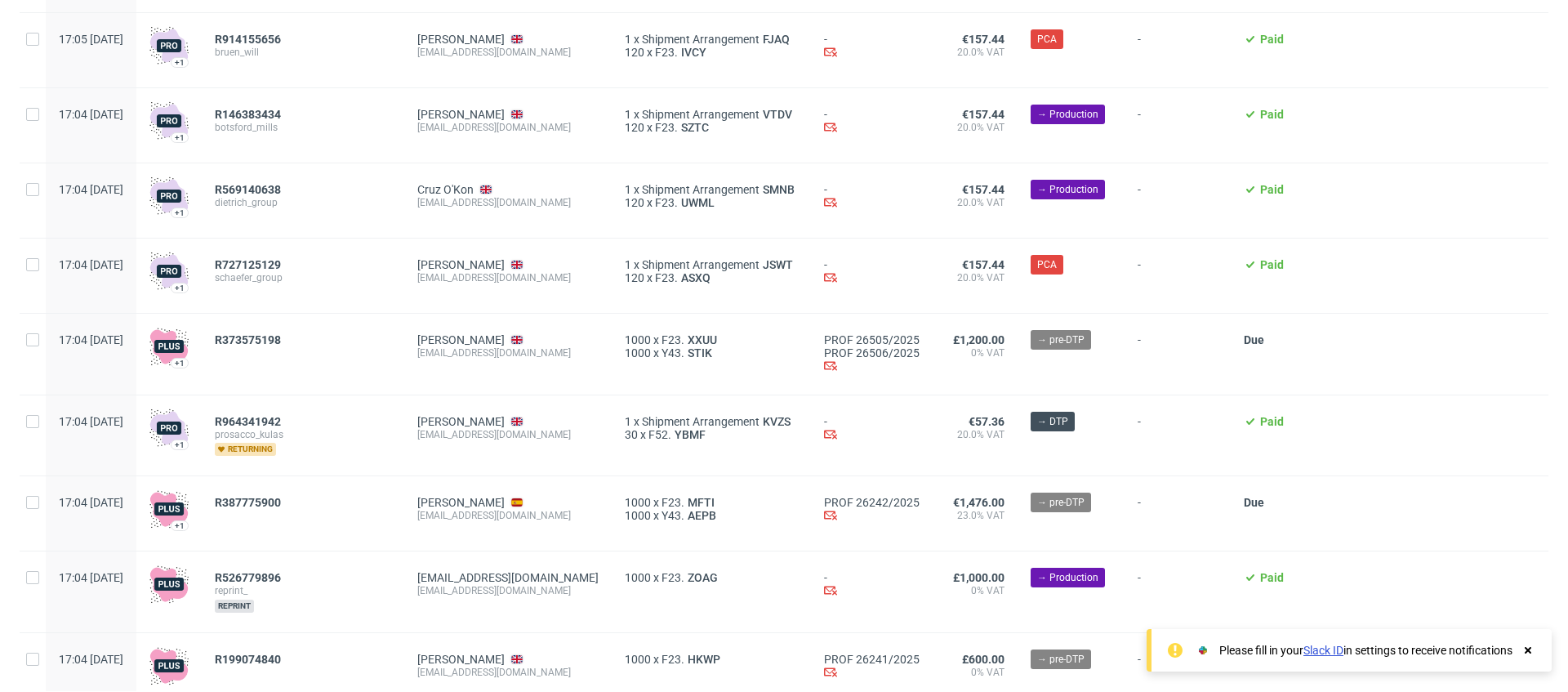
scroll to position [527, 0]
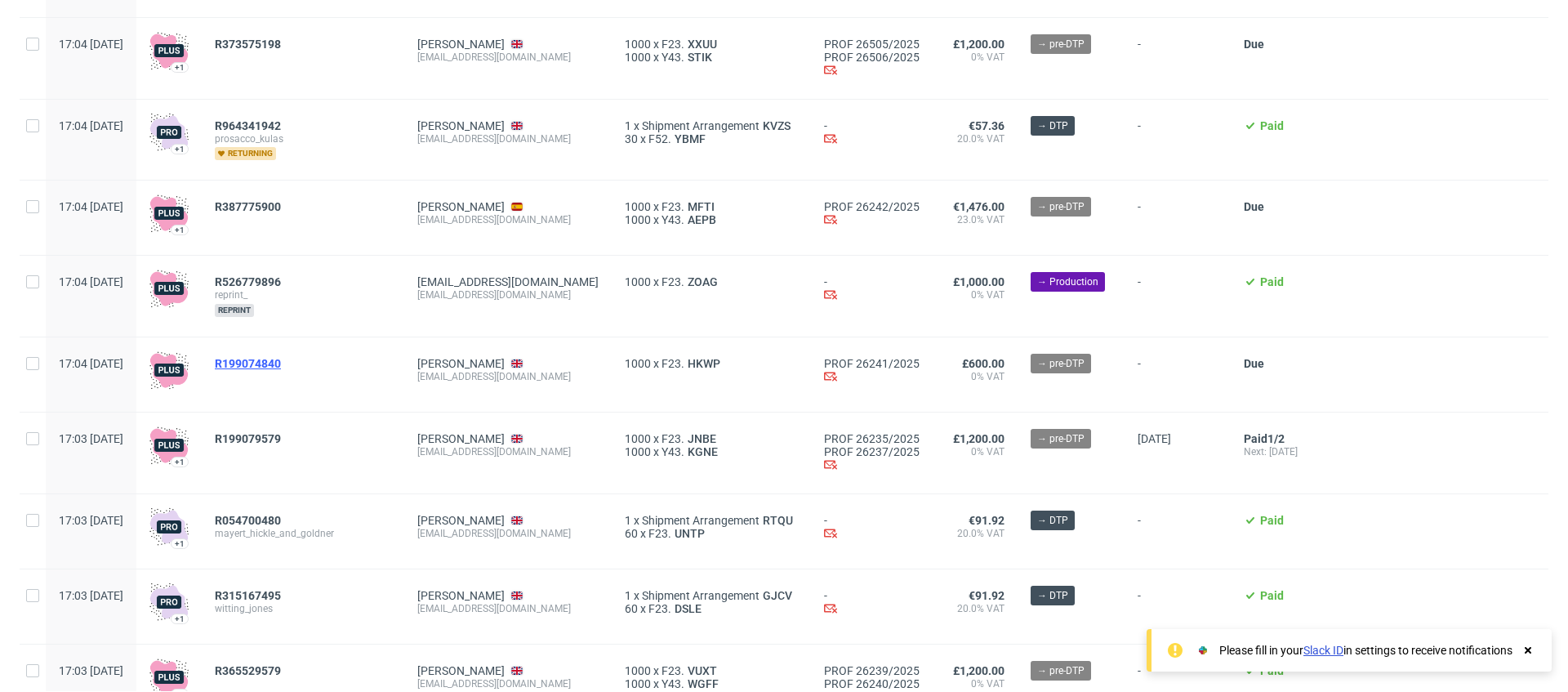
click at [281, 367] on span "R199074840" at bounding box center [248, 362] width 66 height 13
click at [281, 434] on span "R199079579" at bounding box center [248, 438] width 66 height 13
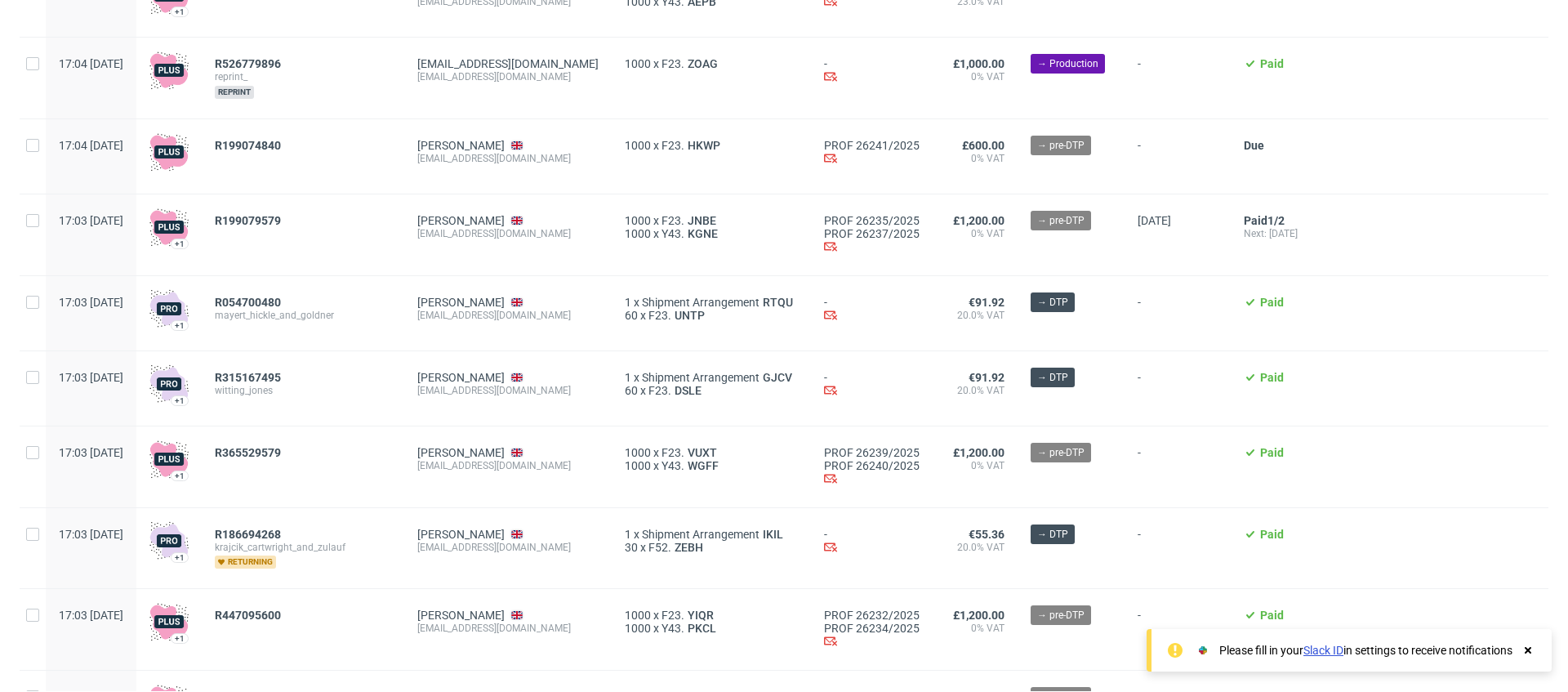
scroll to position [1066, 0]
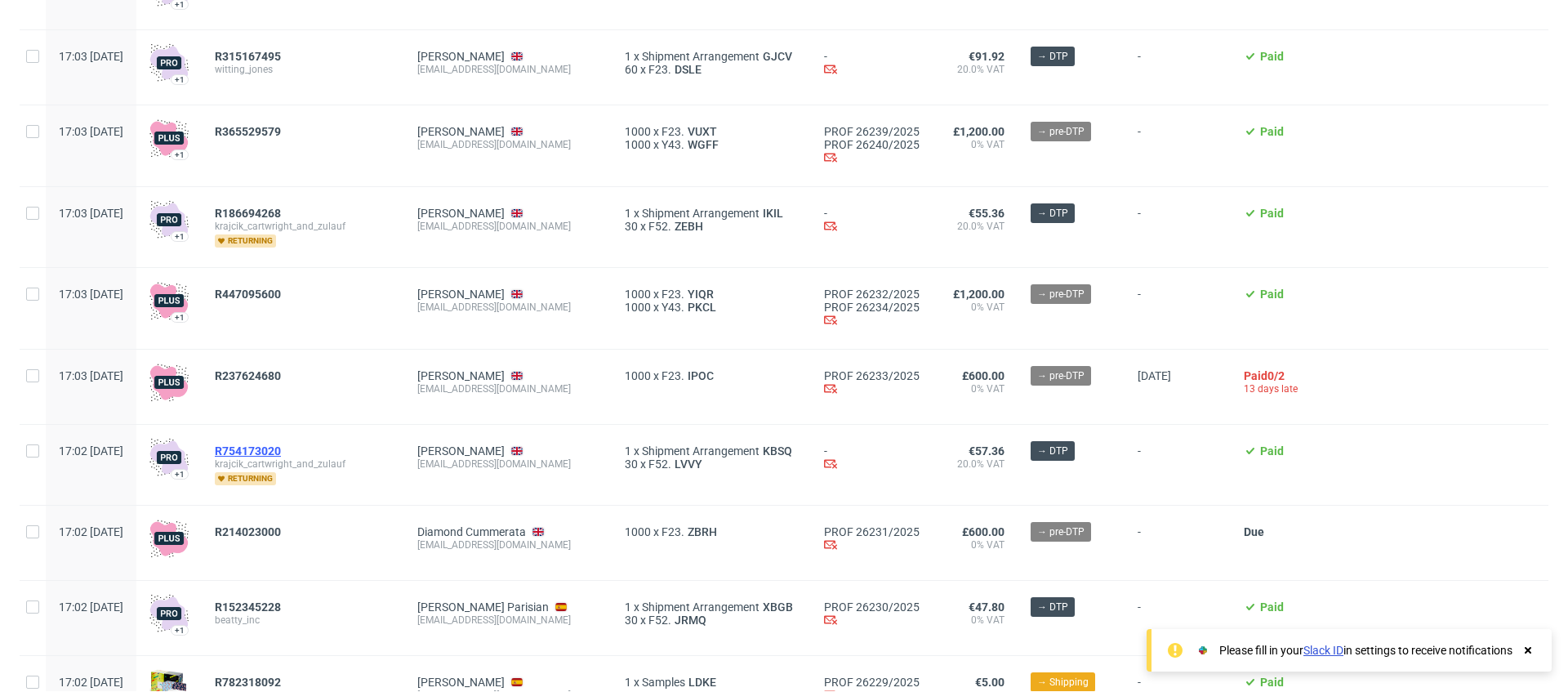
click at [281, 452] on span "R754173020" at bounding box center [248, 450] width 66 height 13
click at [281, 376] on span "R237624680" at bounding box center [248, 375] width 66 height 13
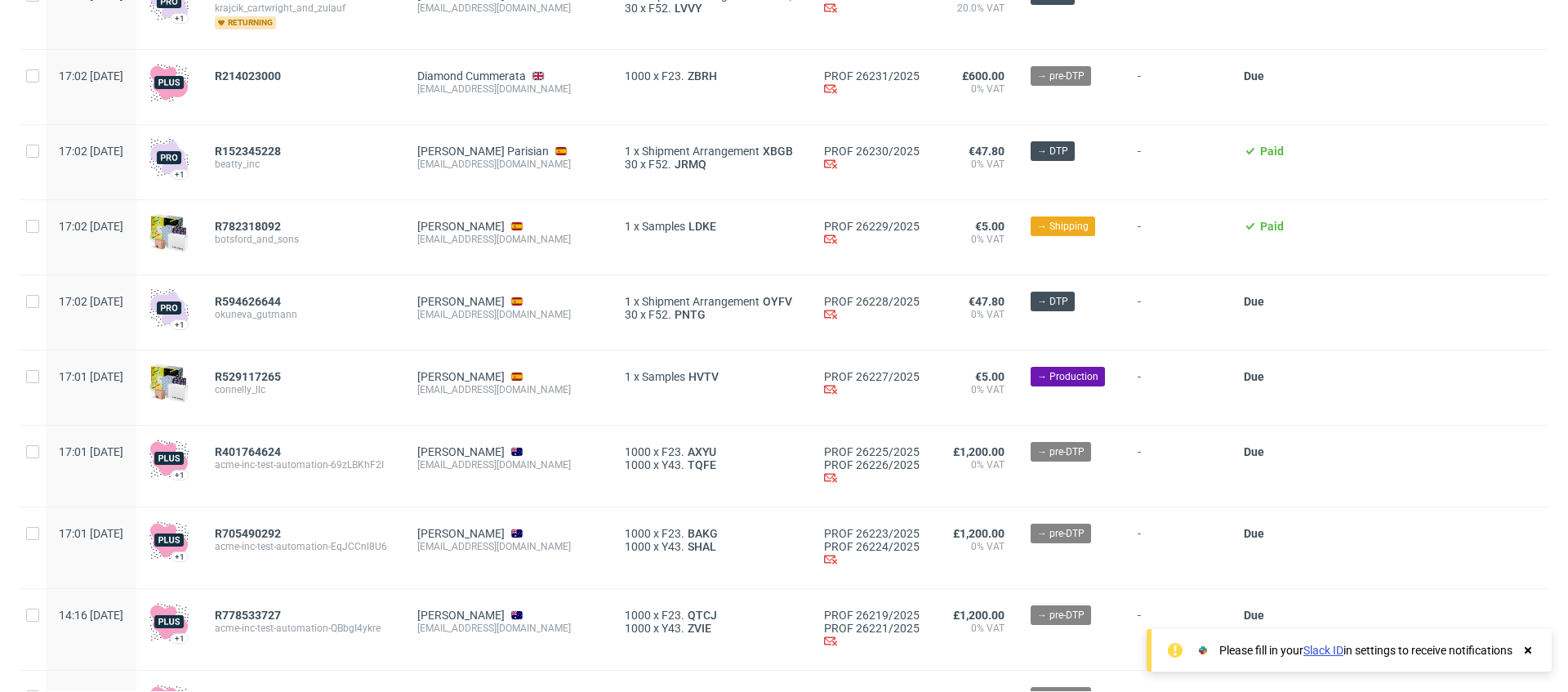
scroll to position [1530, 0]
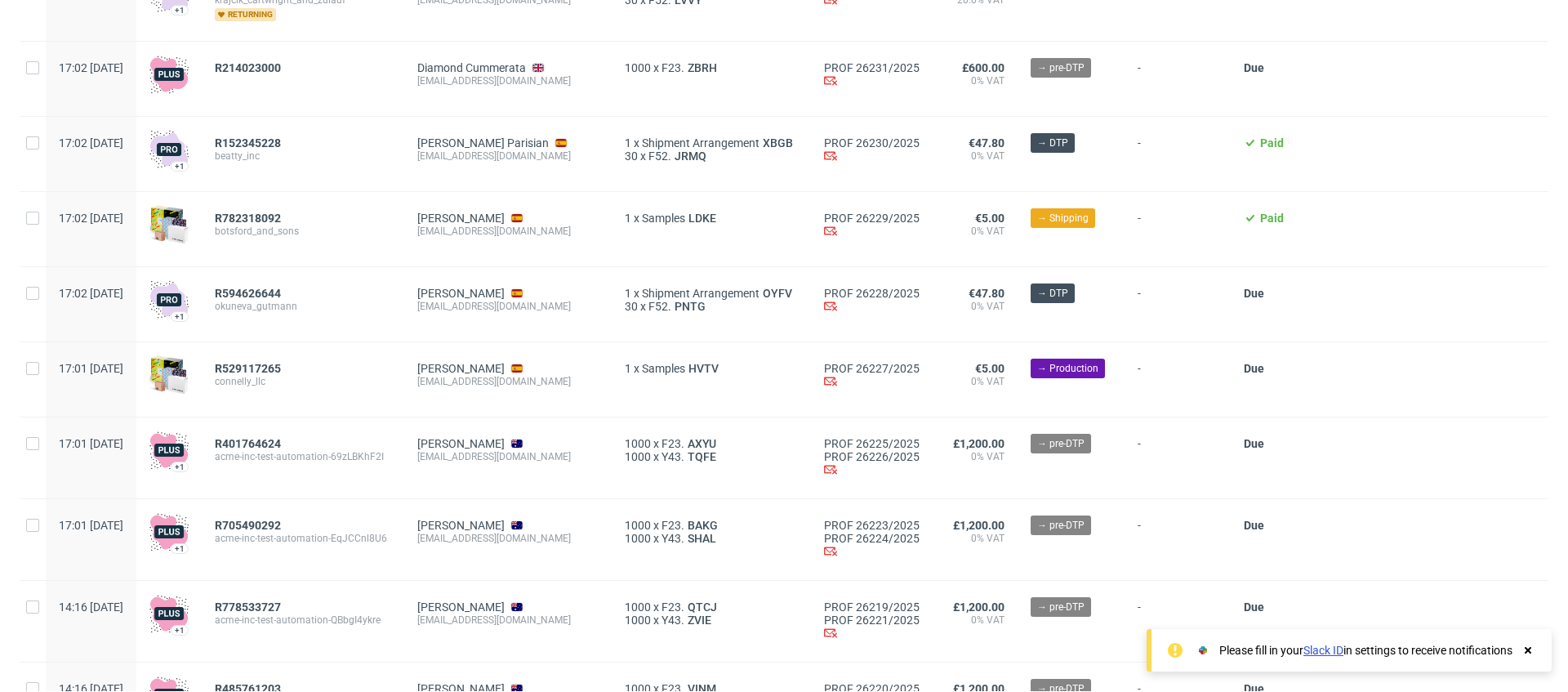
click at [294, 438] on div "R401764624 acme-inc-test-automation-69zLBKhF2I" at bounding box center [303, 457] width 203 height 81
click at [281, 447] on span "R401764624" at bounding box center [248, 442] width 66 height 13
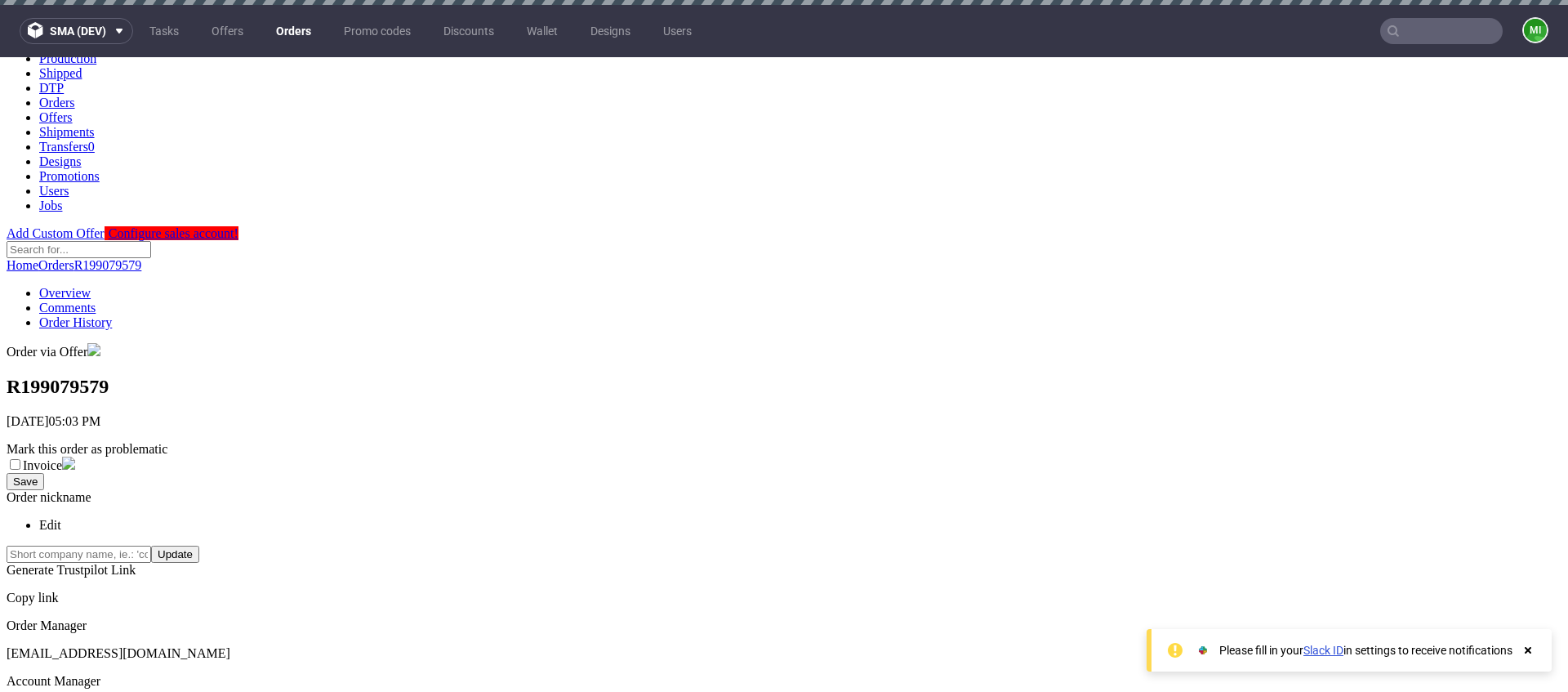
scroll to position [338, 0]
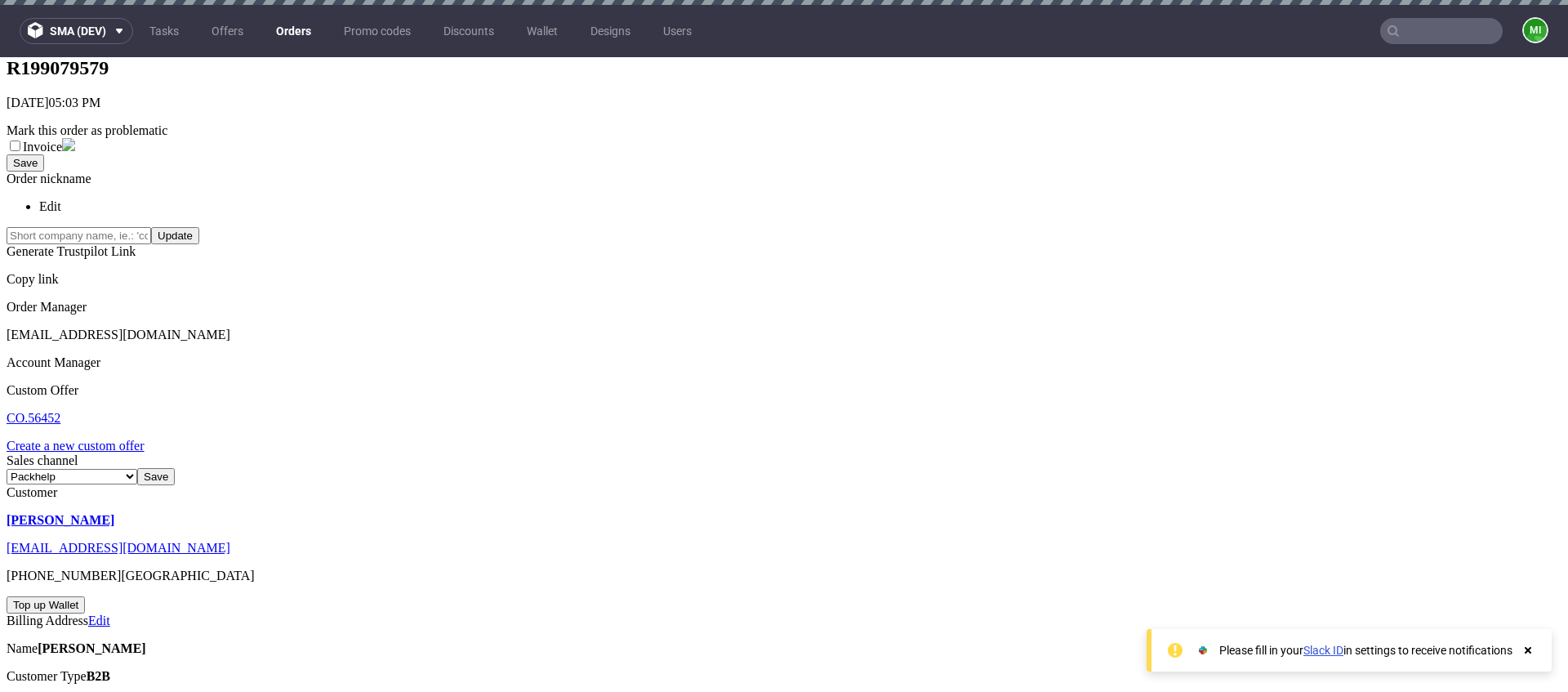
click at [939, 616] on div "6" at bounding box center [1566, 623] width 1568 height 15
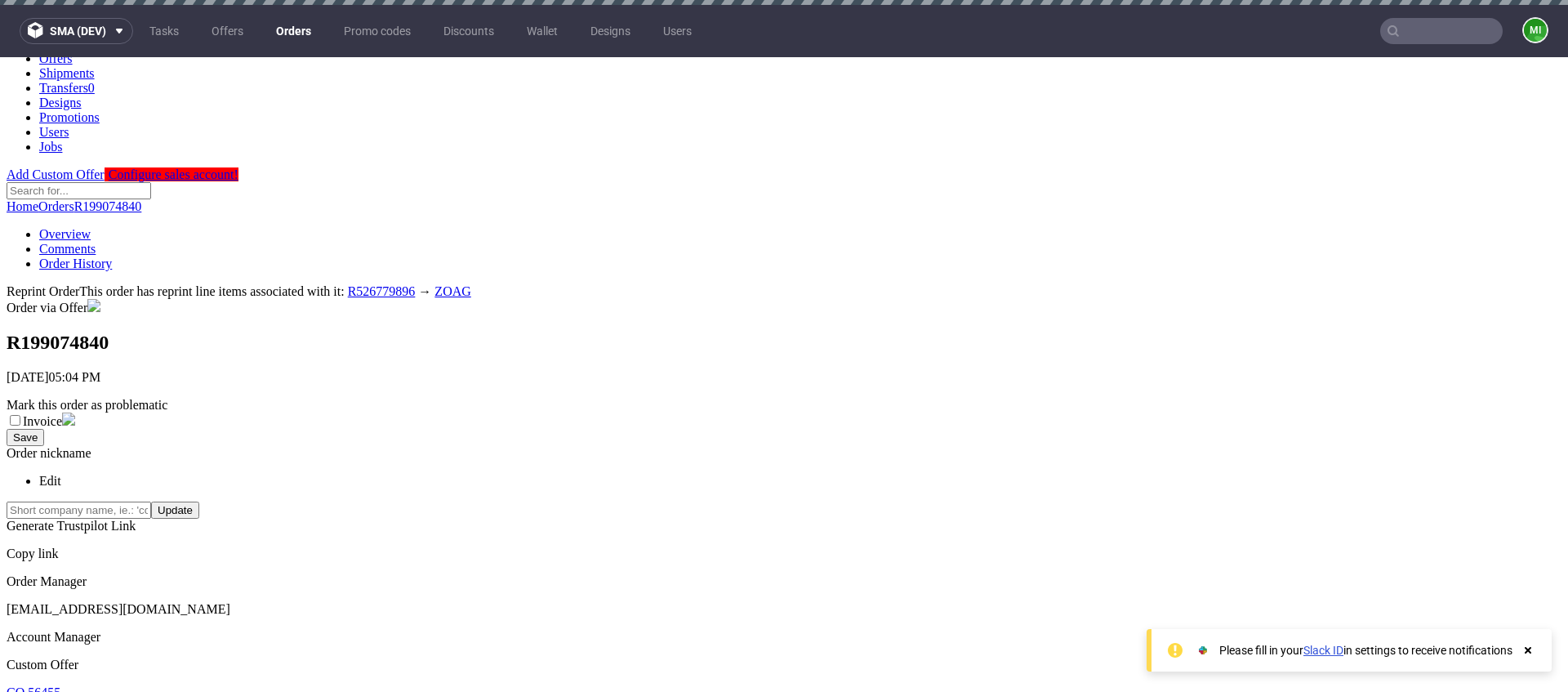
scroll to position [292, 0]
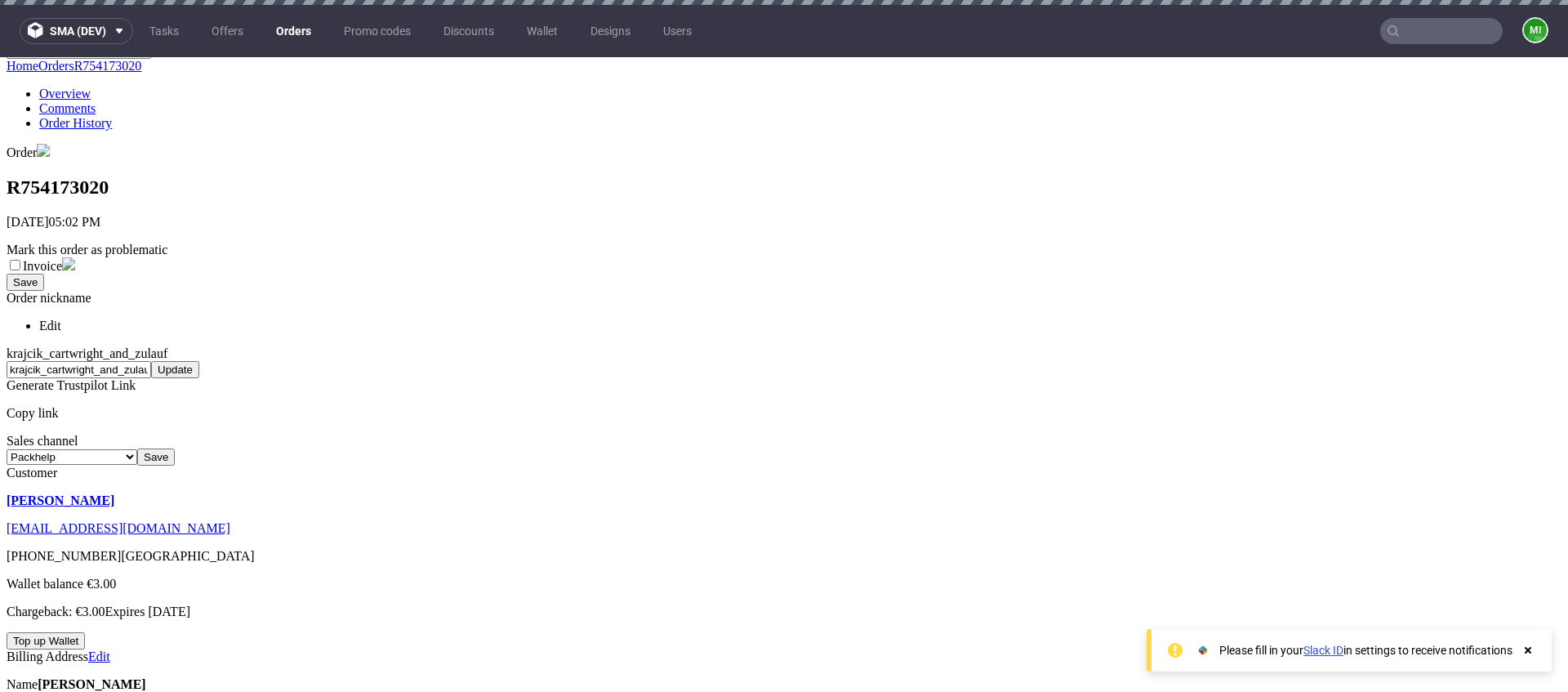
scroll to position [539, 0]
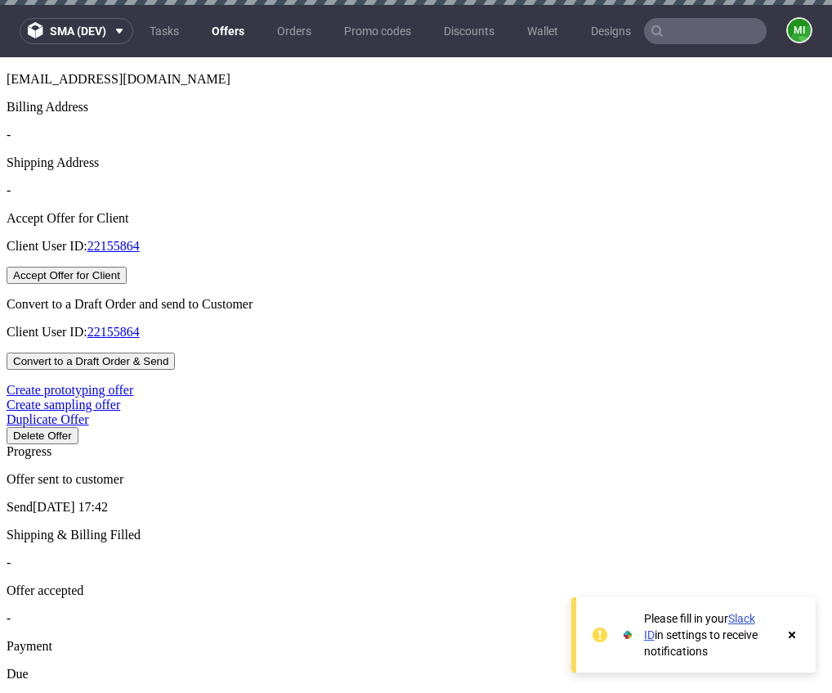
scroll to position [642, 0]
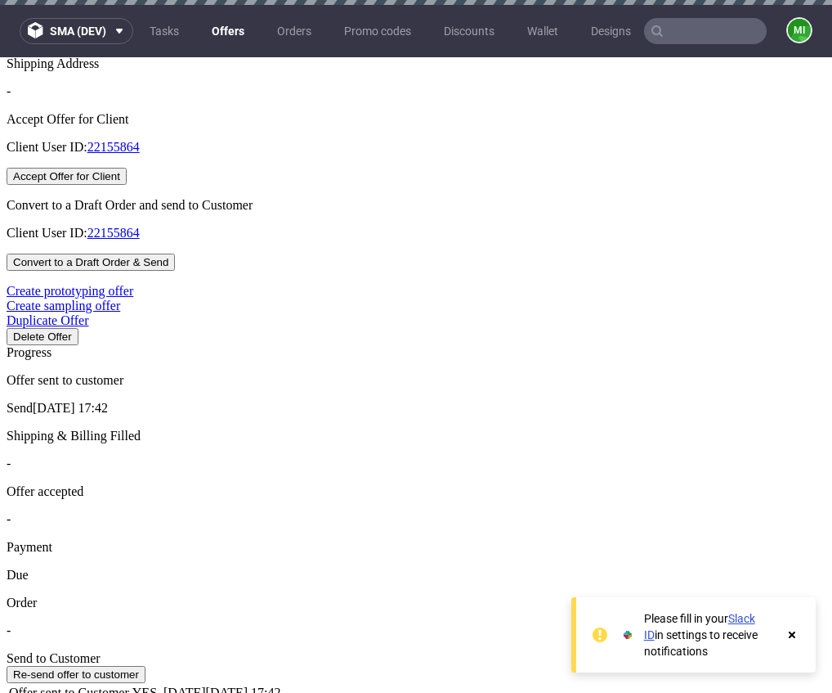
scroll to position [641, 0]
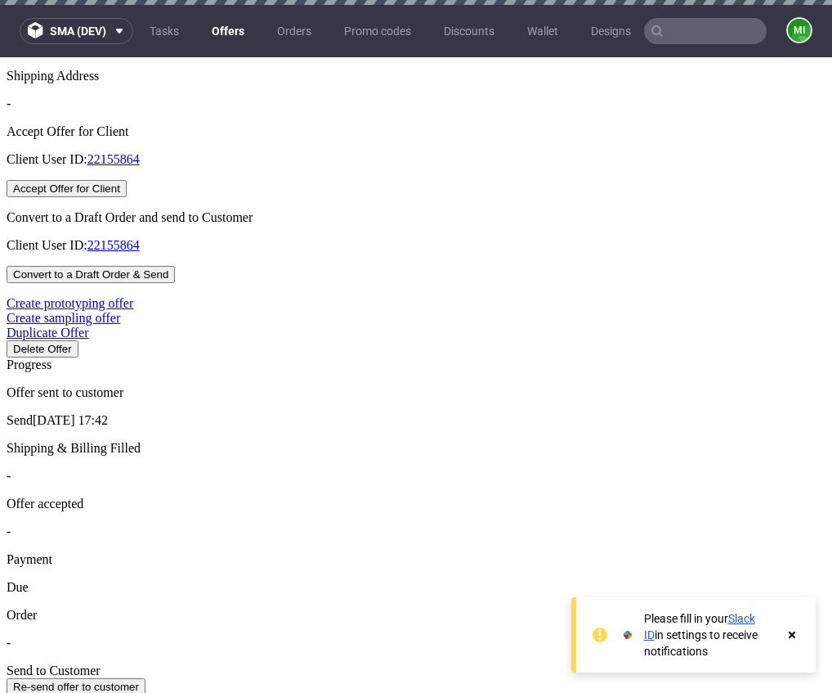
type input "[DATE]"
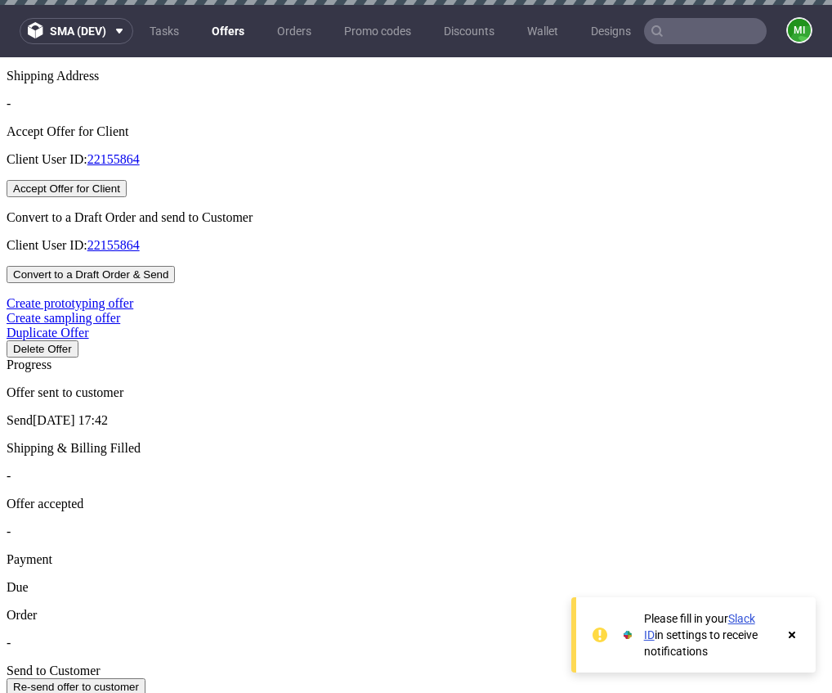
drag, startPoint x: 392, startPoint y: 328, endPoint x: 370, endPoint y: 328, distance: 22.1
type input "2"
type input "50%"
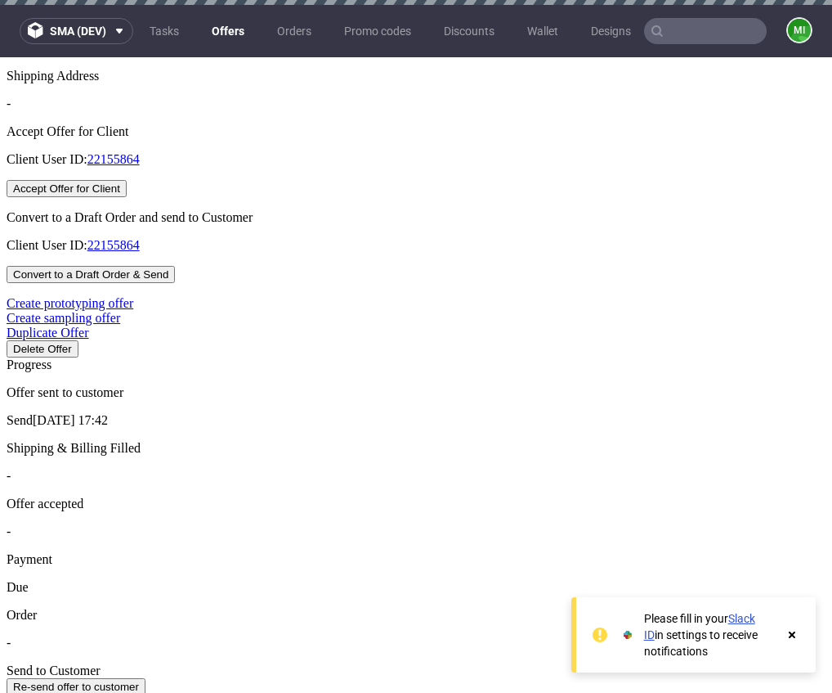
type input "[DATE]"
